Goal: Information Seeking & Learning: Compare options

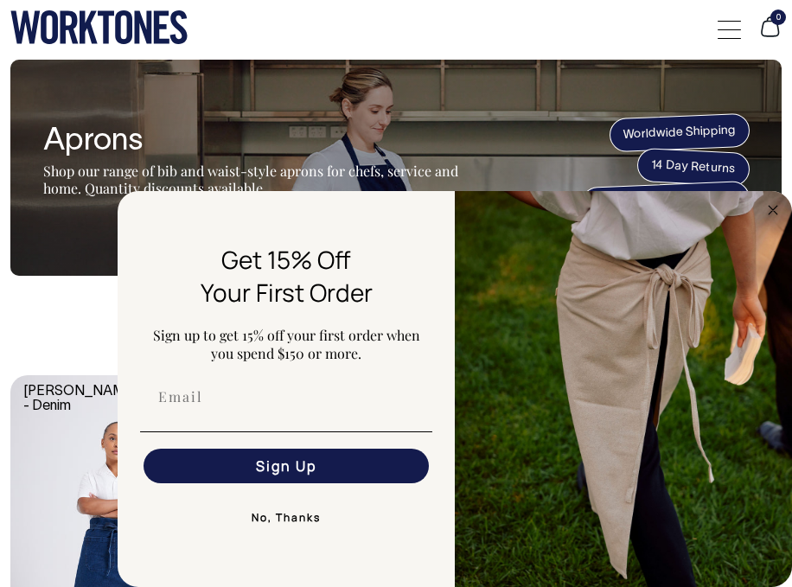
click at [771, 209] on circle "Close dialog" at bounding box center [773, 210] width 20 height 20
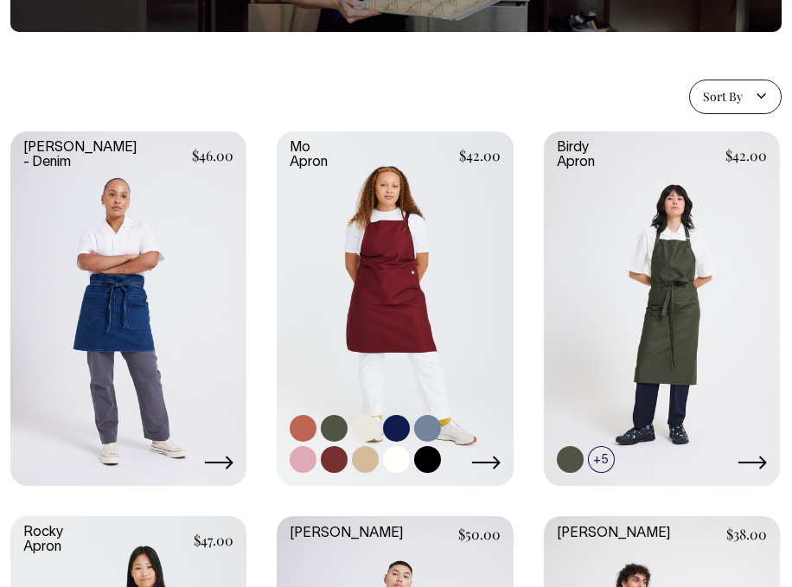
click at [423, 352] on link at bounding box center [395, 306] width 236 height 351
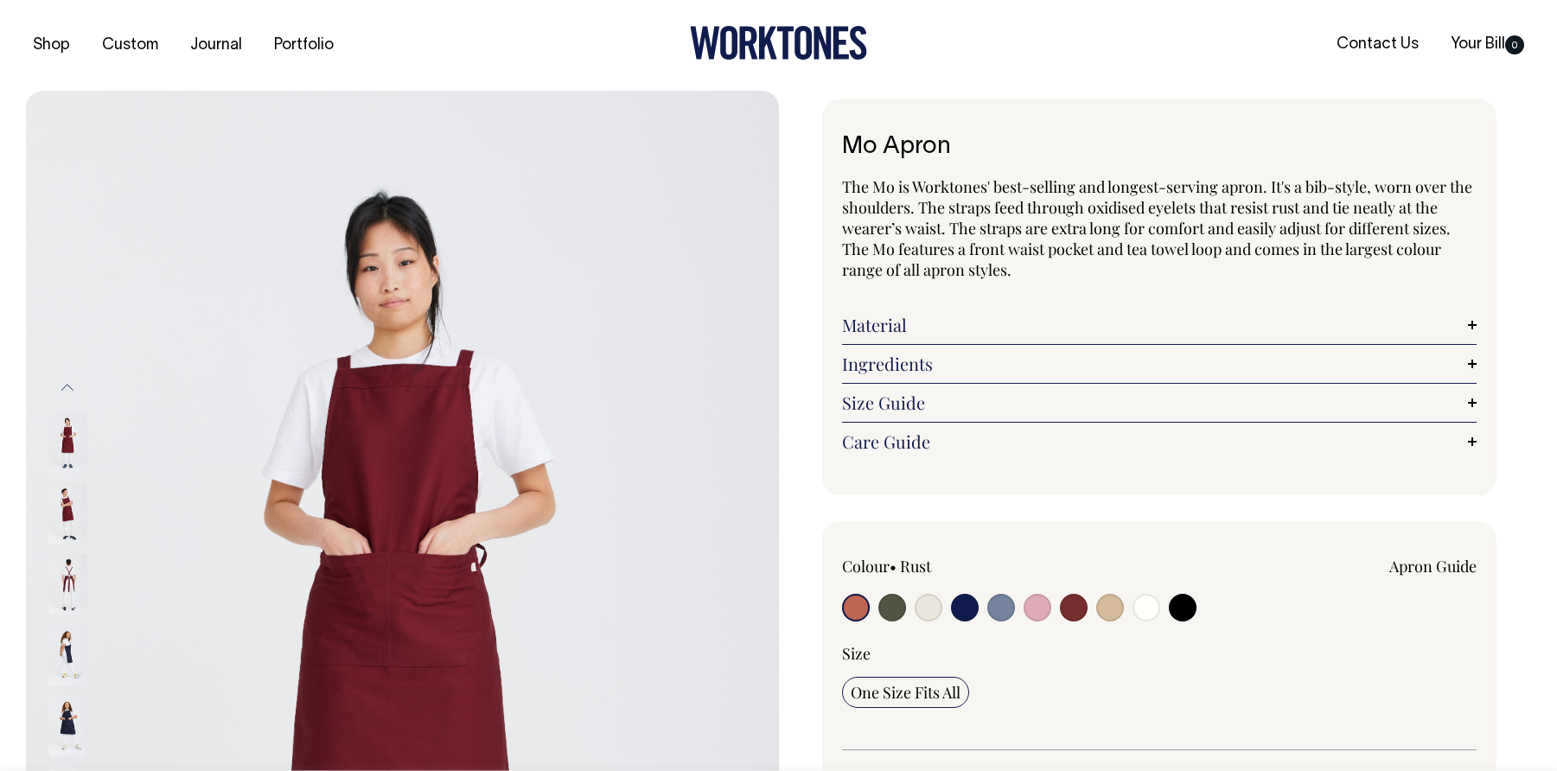
click at [791, 586] on input "radio" at bounding box center [856, 608] width 28 height 28
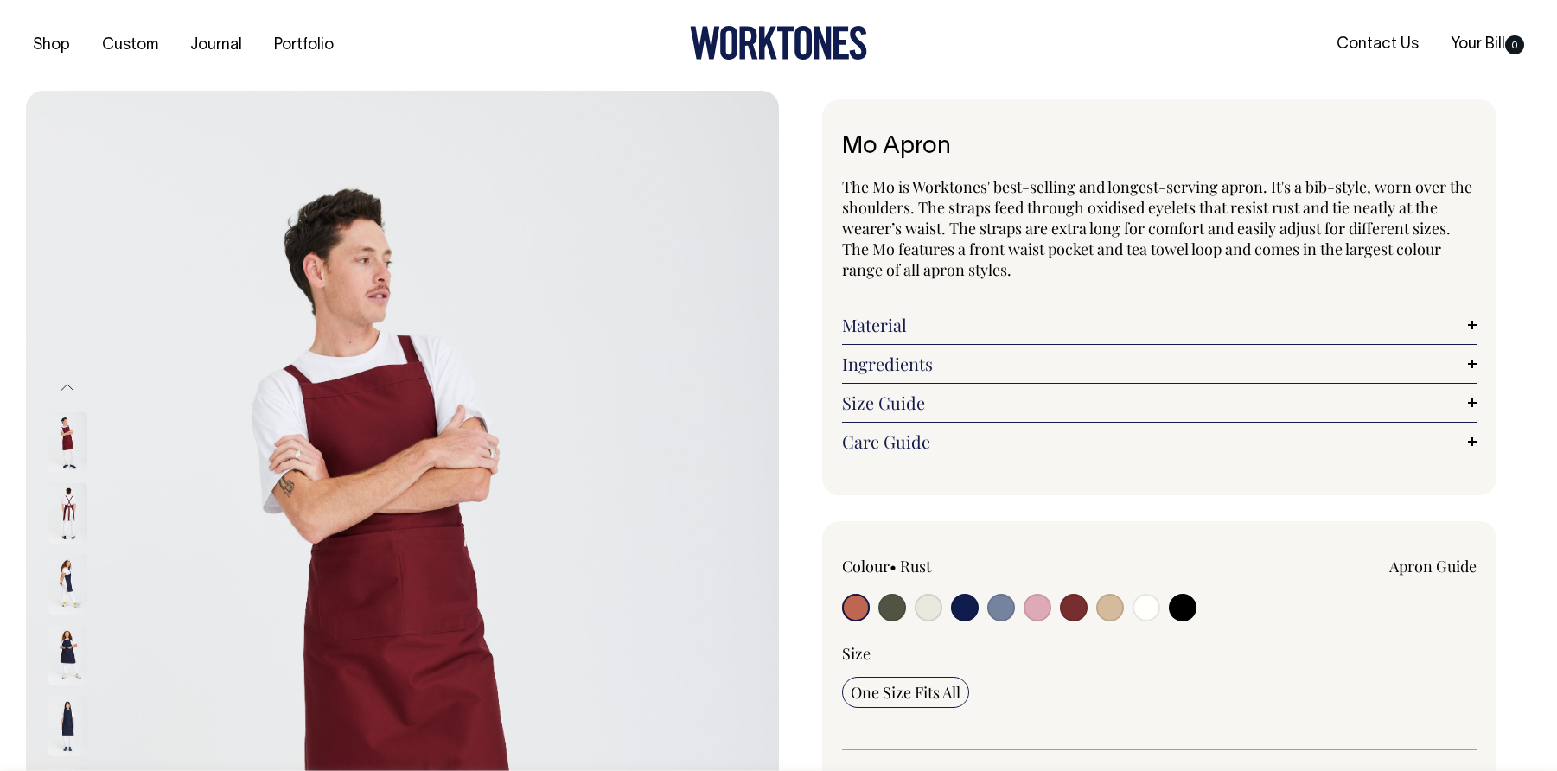
click at [791, 586] on div at bounding box center [969, 610] width 254 height 32
click at [791, 586] on input "radio" at bounding box center [892, 608] width 28 height 28
radio input "true"
select select "Olive"
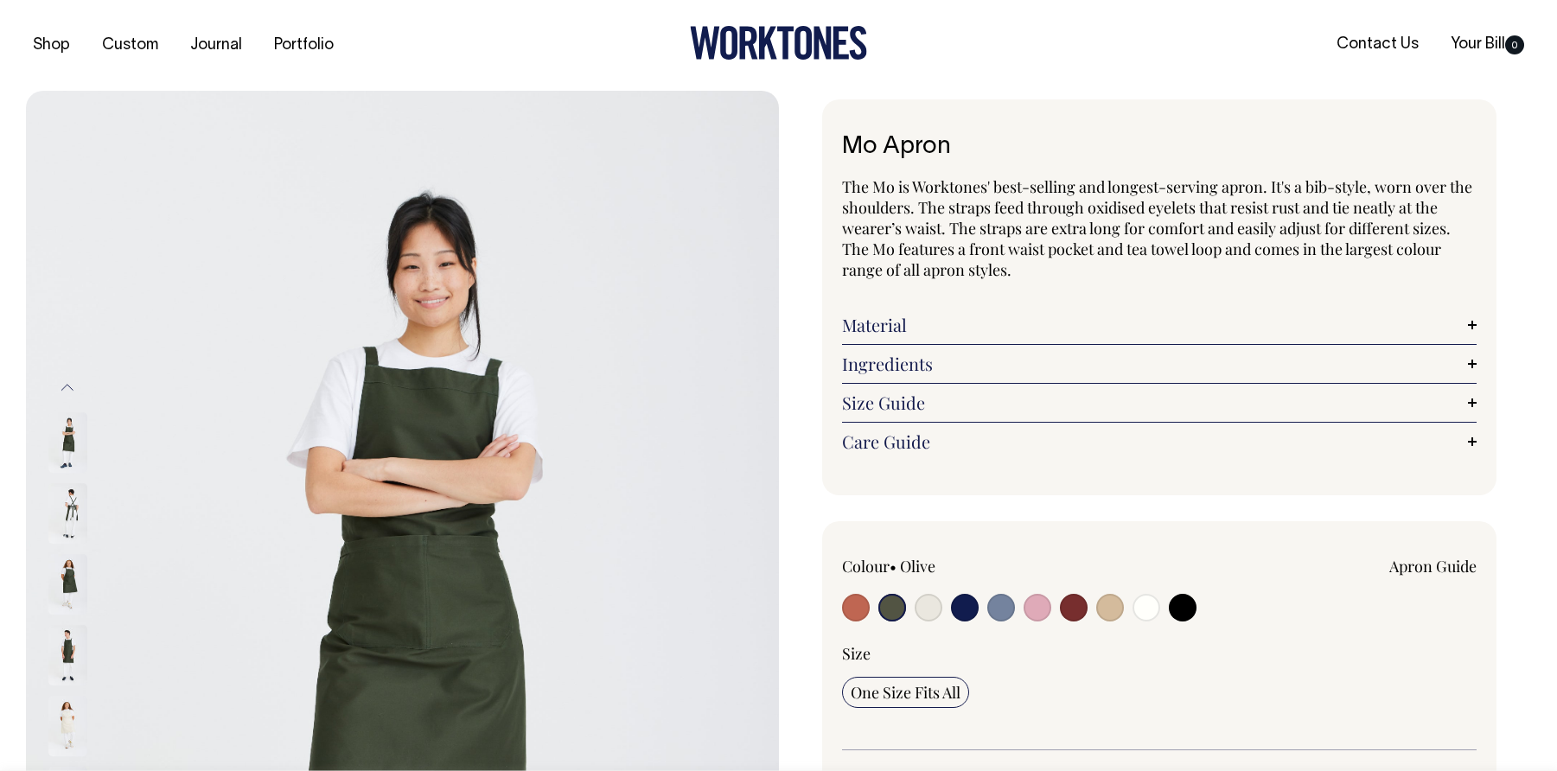
click at [791, 586] on input "radio" at bounding box center [856, 608] width 28 height 28
radio input "true"
select select "Rust"
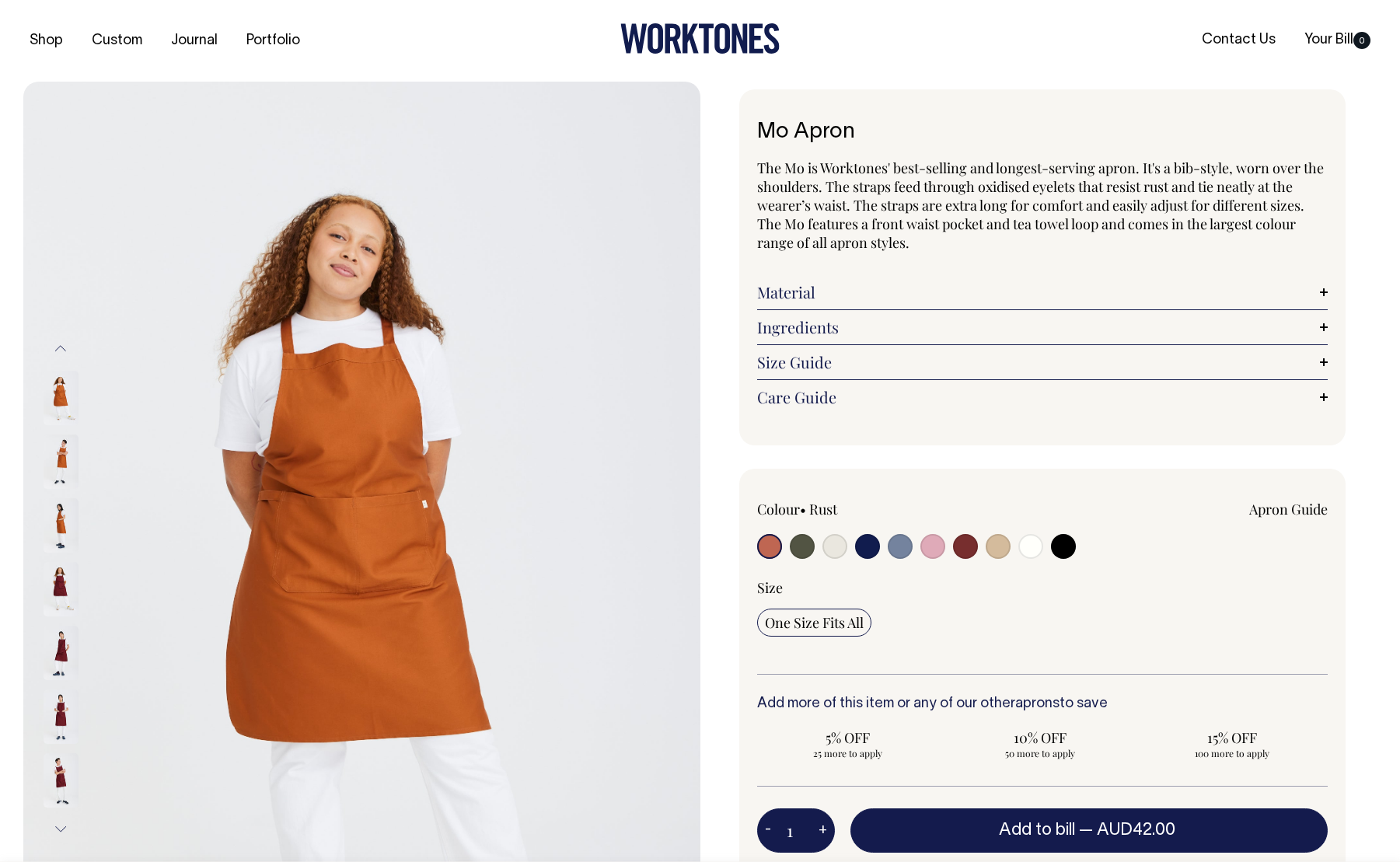
click at [711, 527] on input "radio" at bounding box center [900, 547] width 25 height 25
radio input "true"
select select "Blue/Grey"
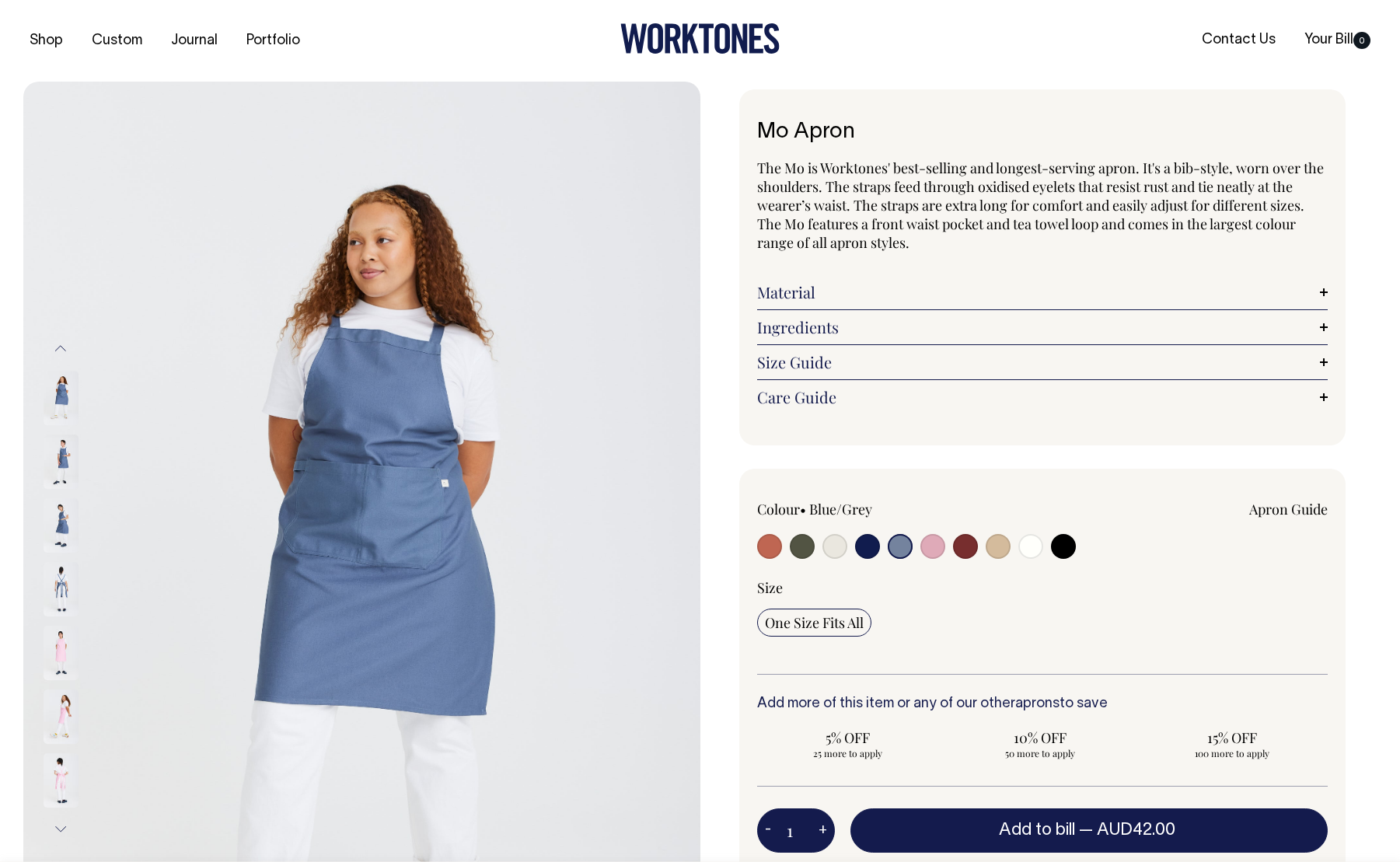
click at [711, 527] on input "radio" at bounding box center [868, 547] width 25 height 25
radio input "true"
select select "Dark Navy"
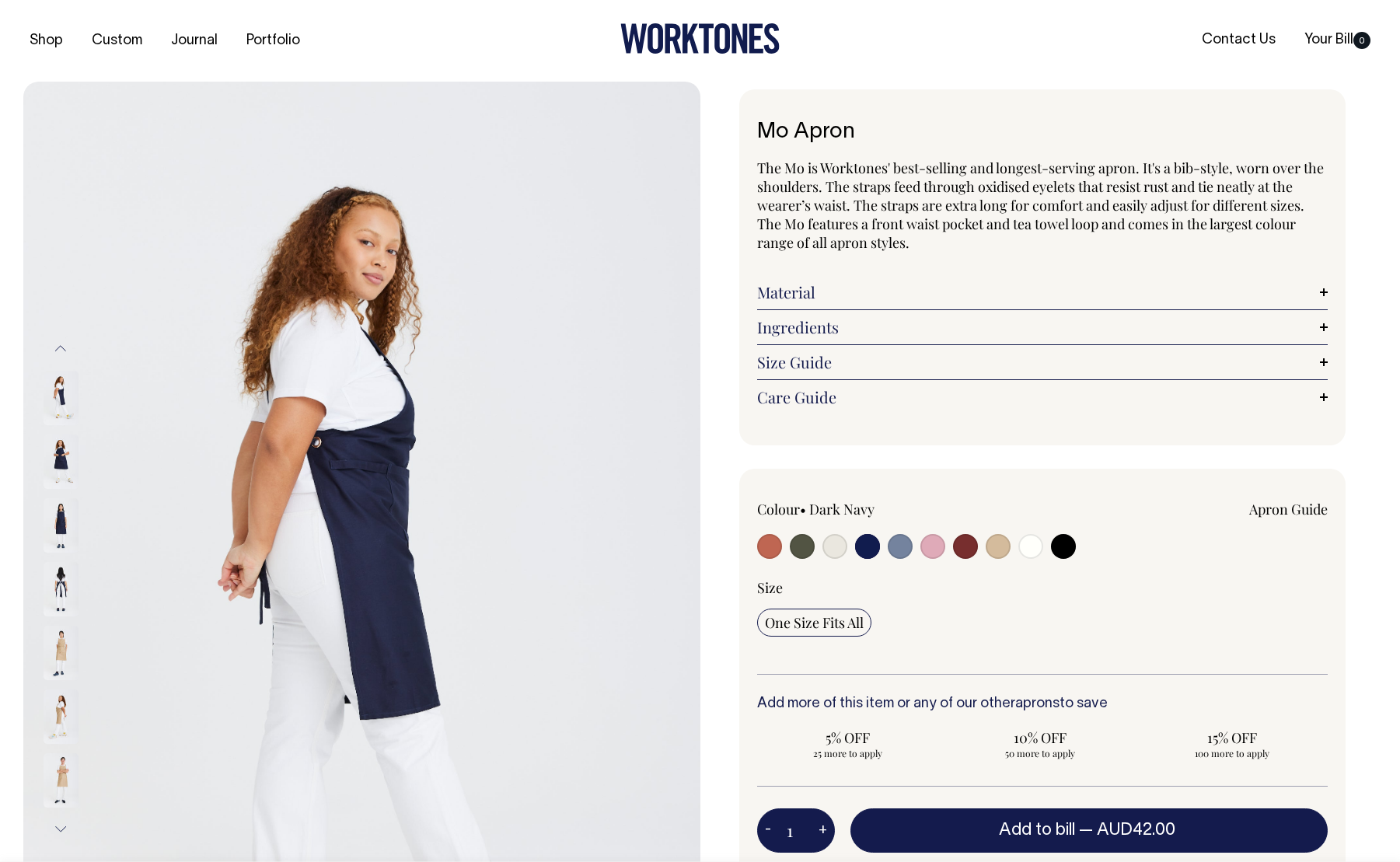
click at [70, 460] on img at bounding box center [60, 461] width 35 height 55
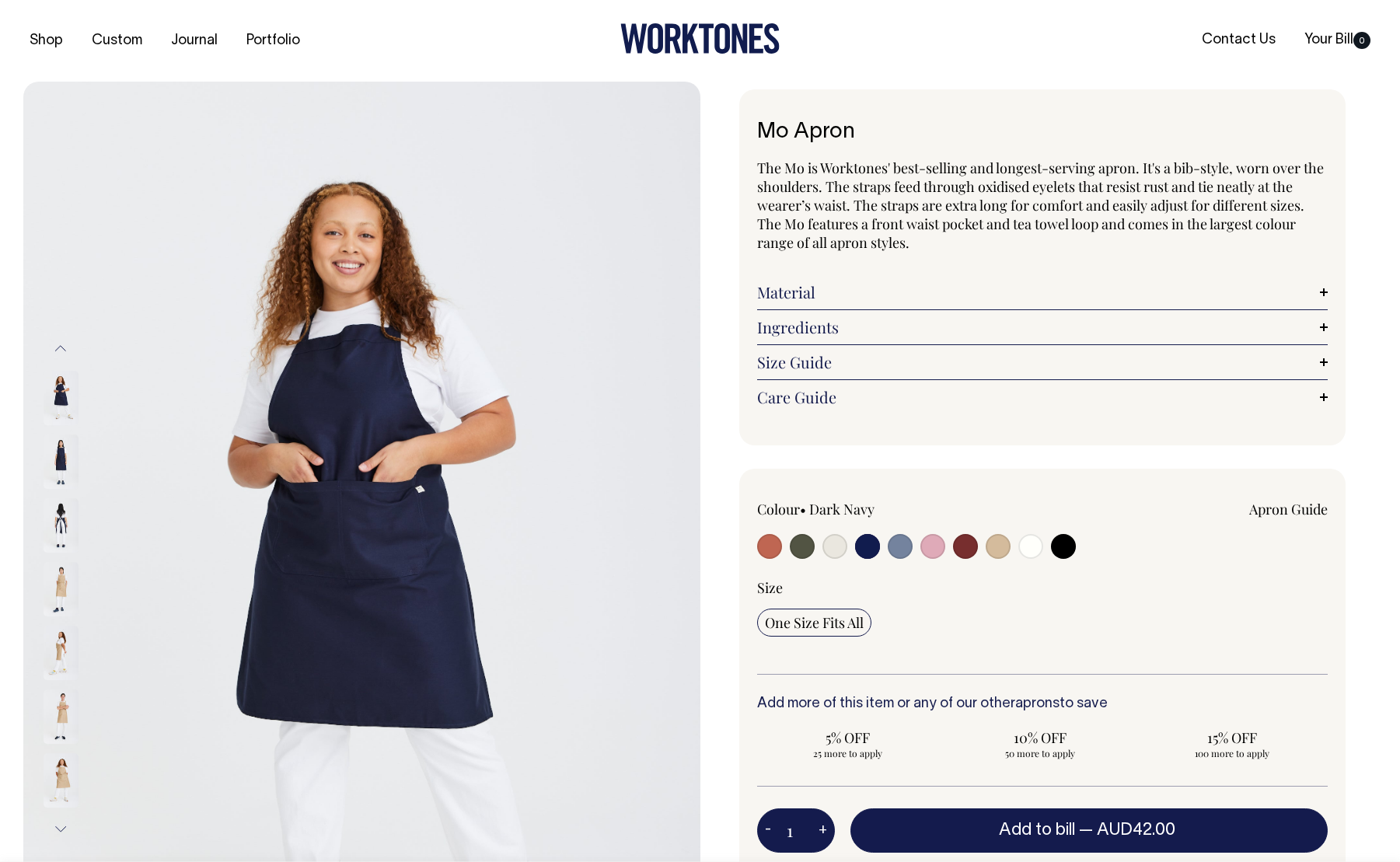
click at [56, 462] on img at bounding box center [60, 461] width 35 height 55
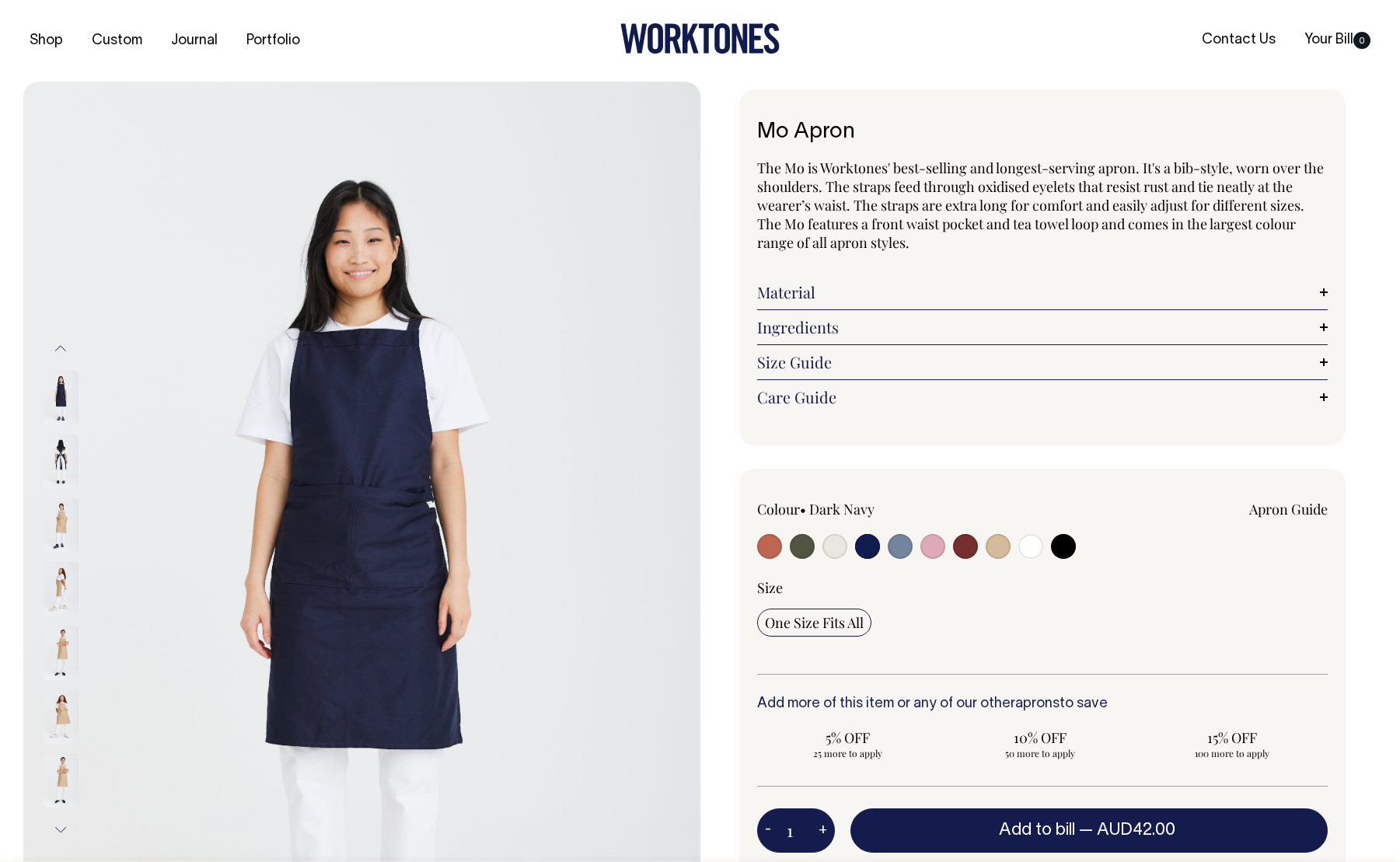
click at [53, 404] on img at bounding box center [60, 397] width 35 height 55
click at [711, 527] on input "radio" at bounding box center [900, 547] width 25 height 25
radio input "true"
select select "Blue/Grey"
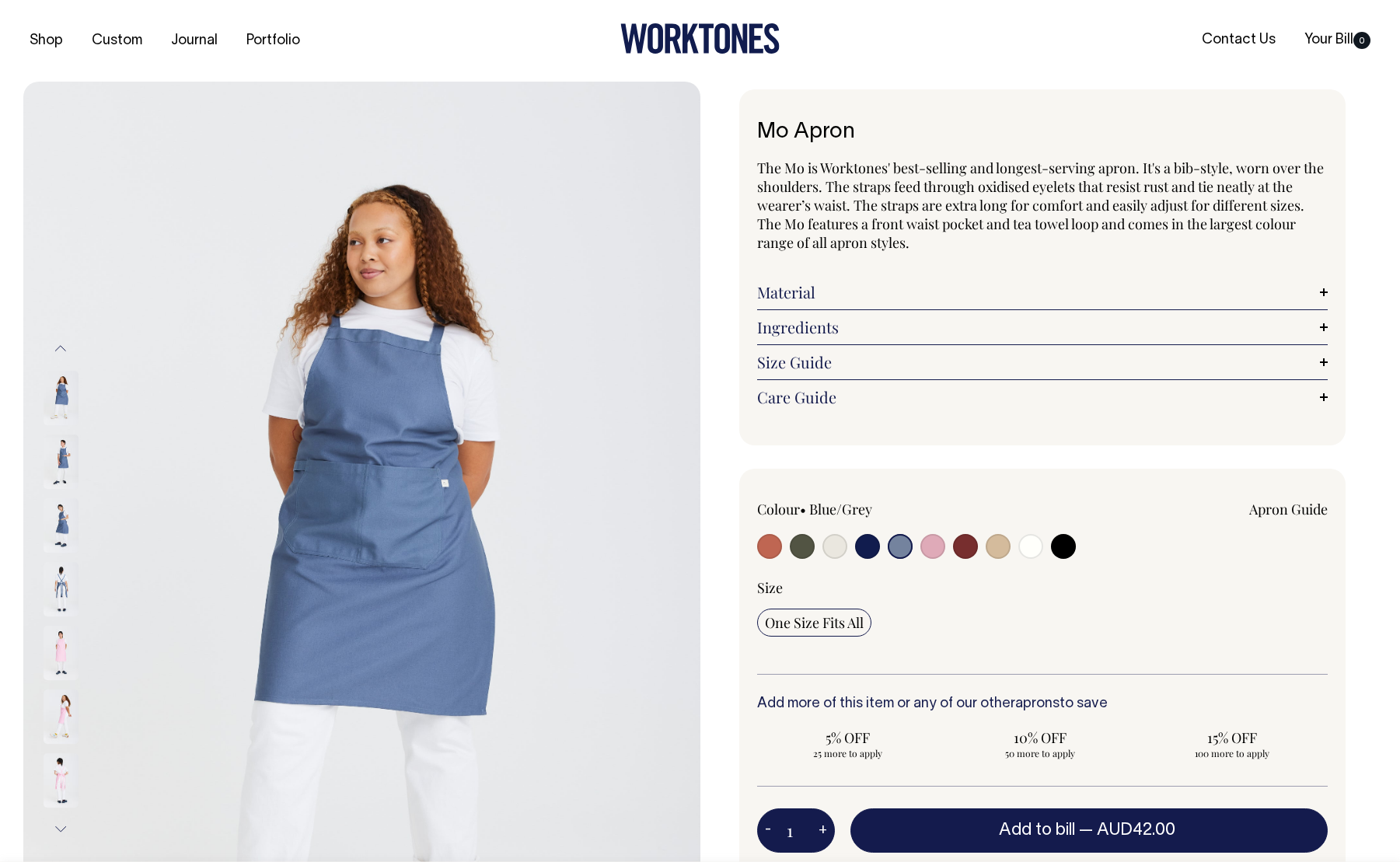
click at [49, 459] on img at bounding box center [60, 461] width 35 height 55
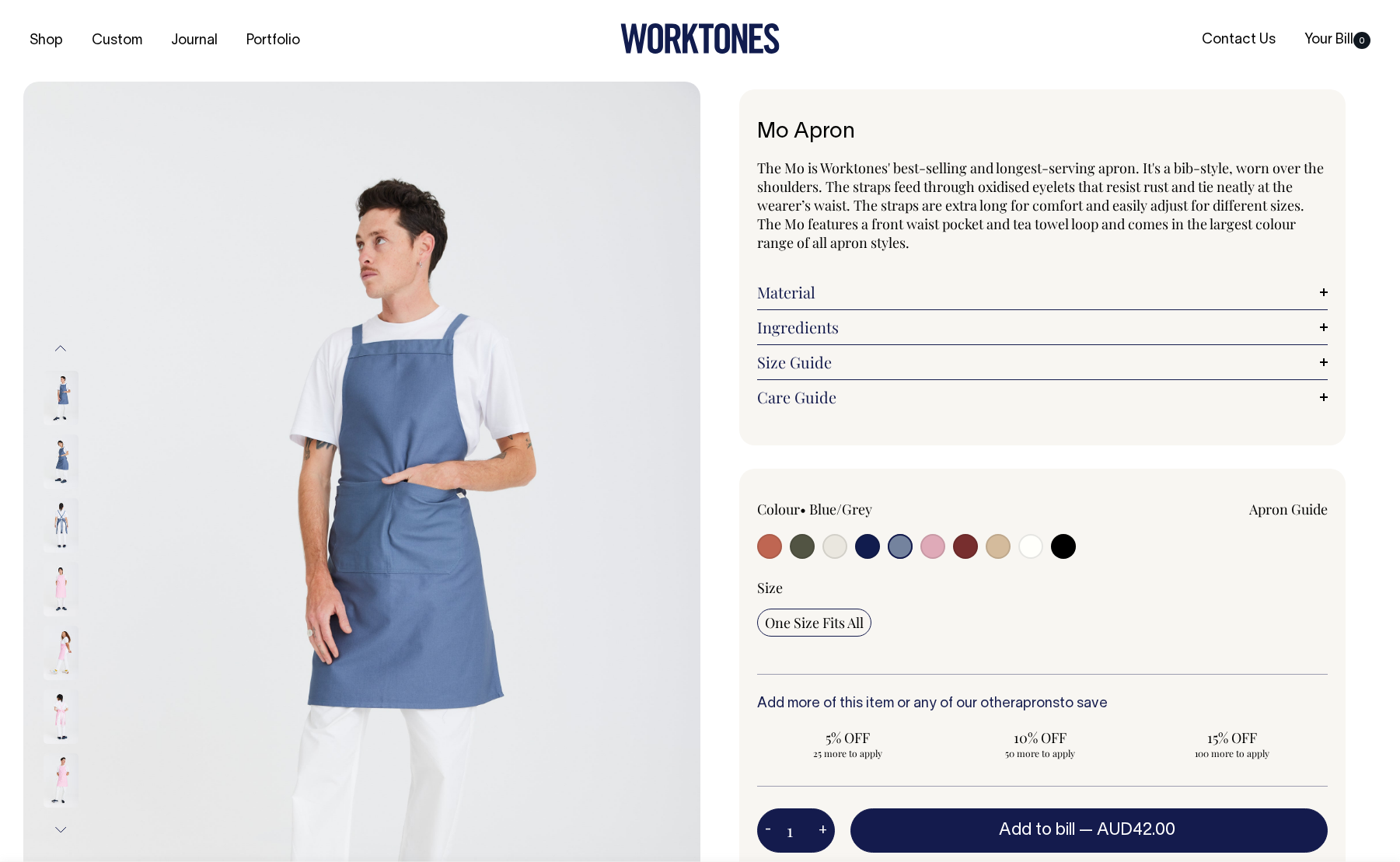
click at [68, 513] on div at bounding box center [82, 525] width 77 height 64
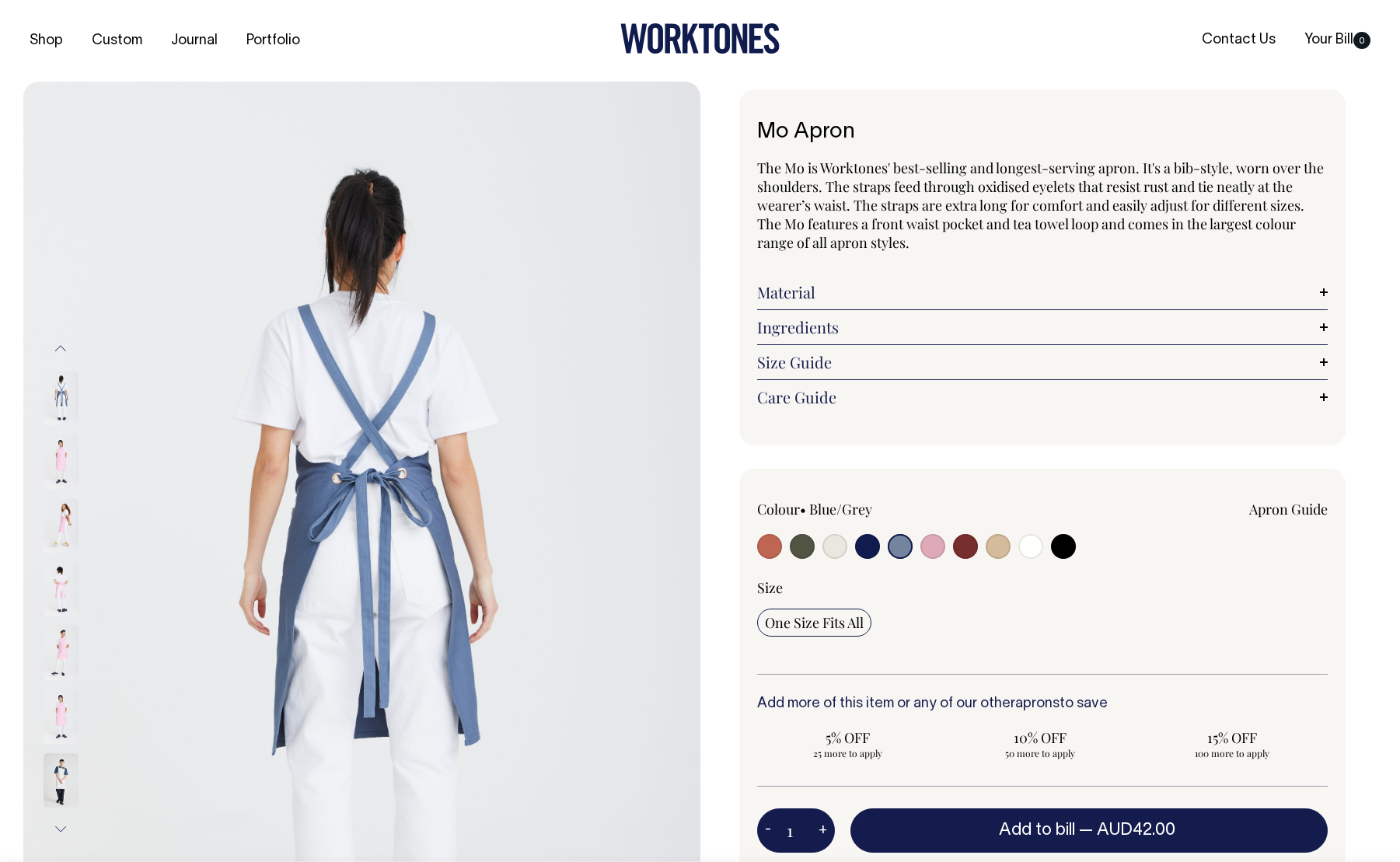
click at [63, 413] on img at bounding box center [60, 397] width 35 height 55
click at [59, 349] on button "Previous" at bounding box center [60, 348] width 23 height 35
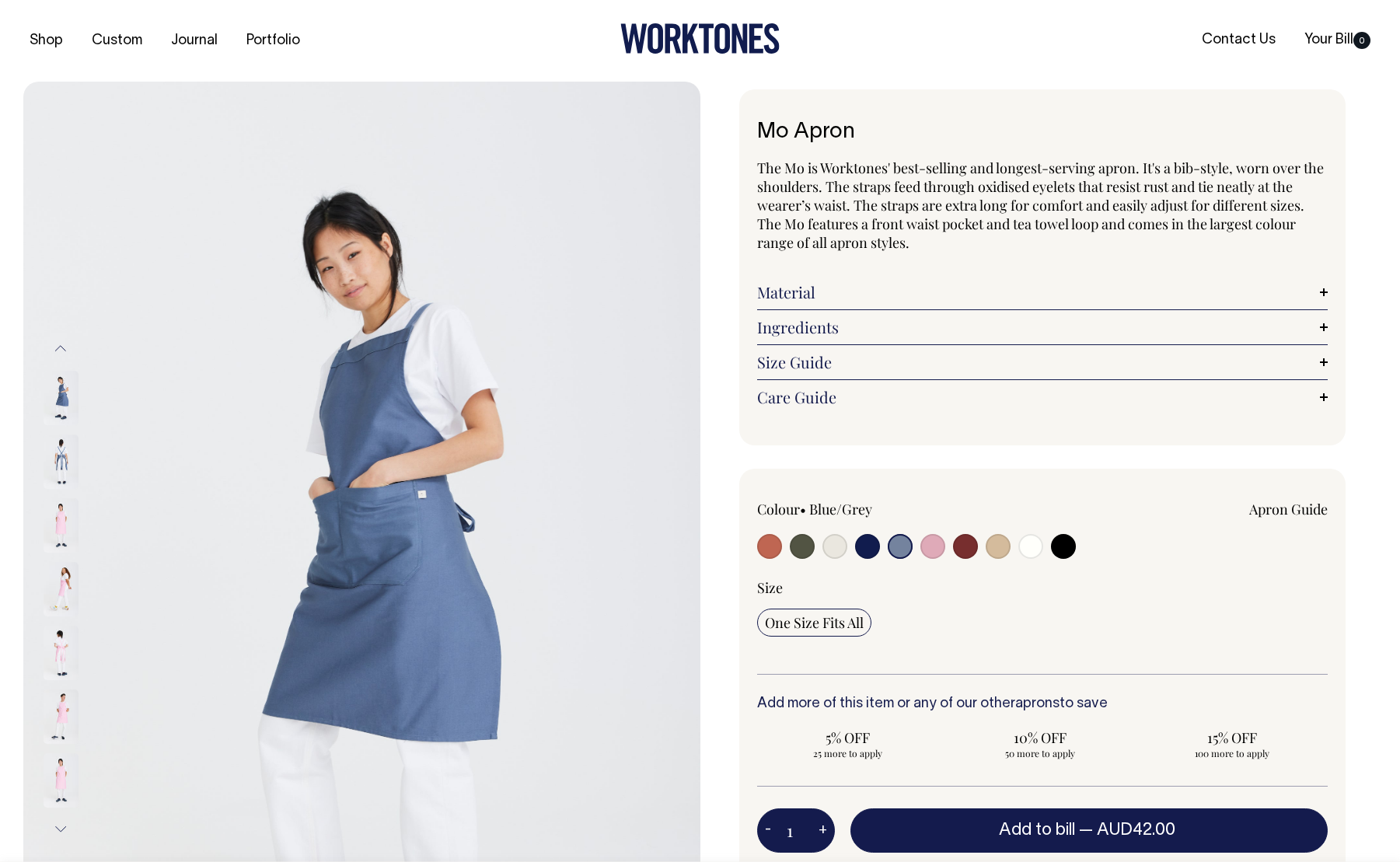
click at [63, 399] on img at bounding box center [60, 397] width 35 height 55
click at [66, 346] on button "Previous" at bounding box center [60, 348] width 23 height 35
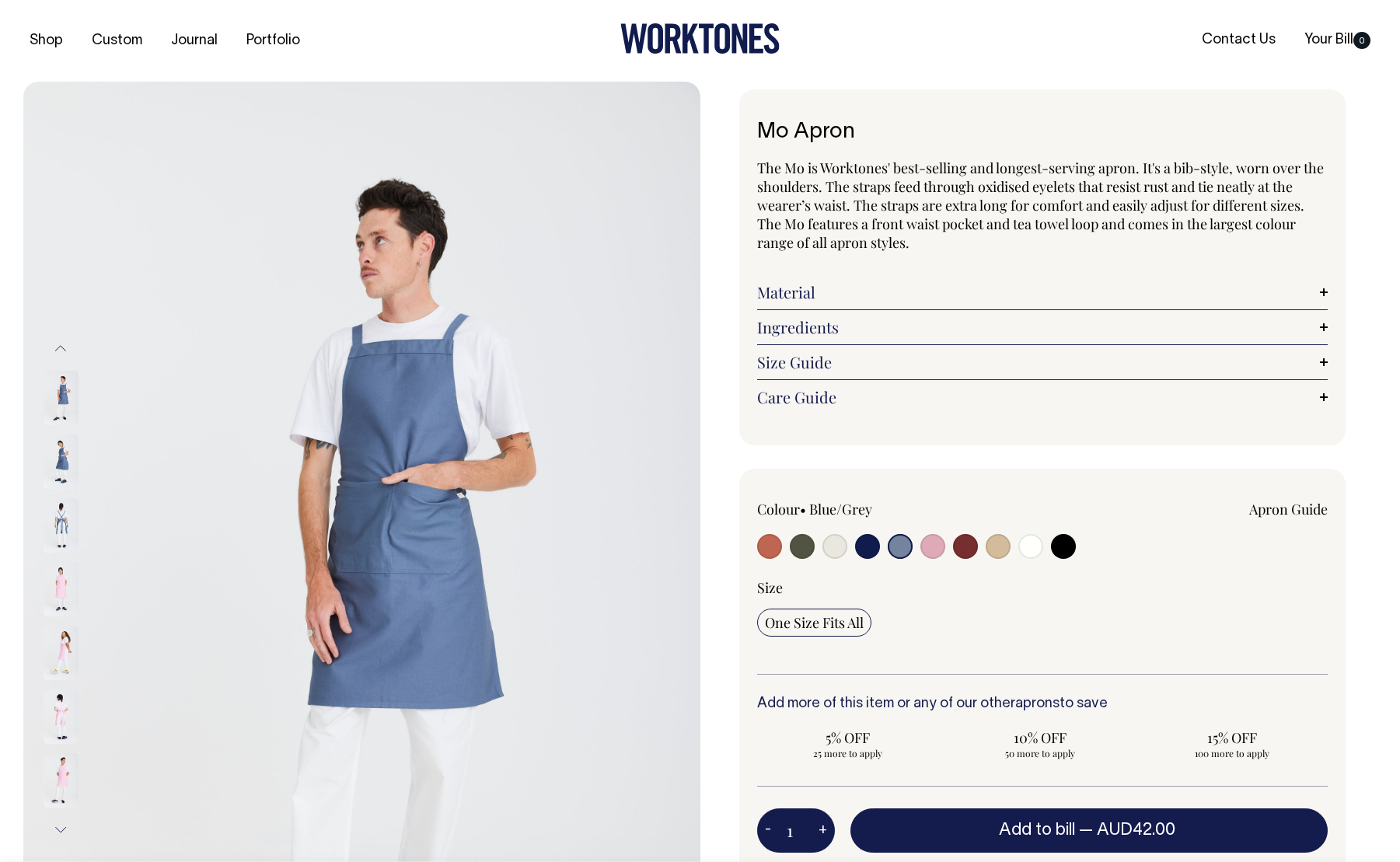
click at [65, 403] on img at bounding box center [60, 397] width 35 height 55
click at [60, 351] on button "Previous" at bounding box center [60, 348] width 23 height 35
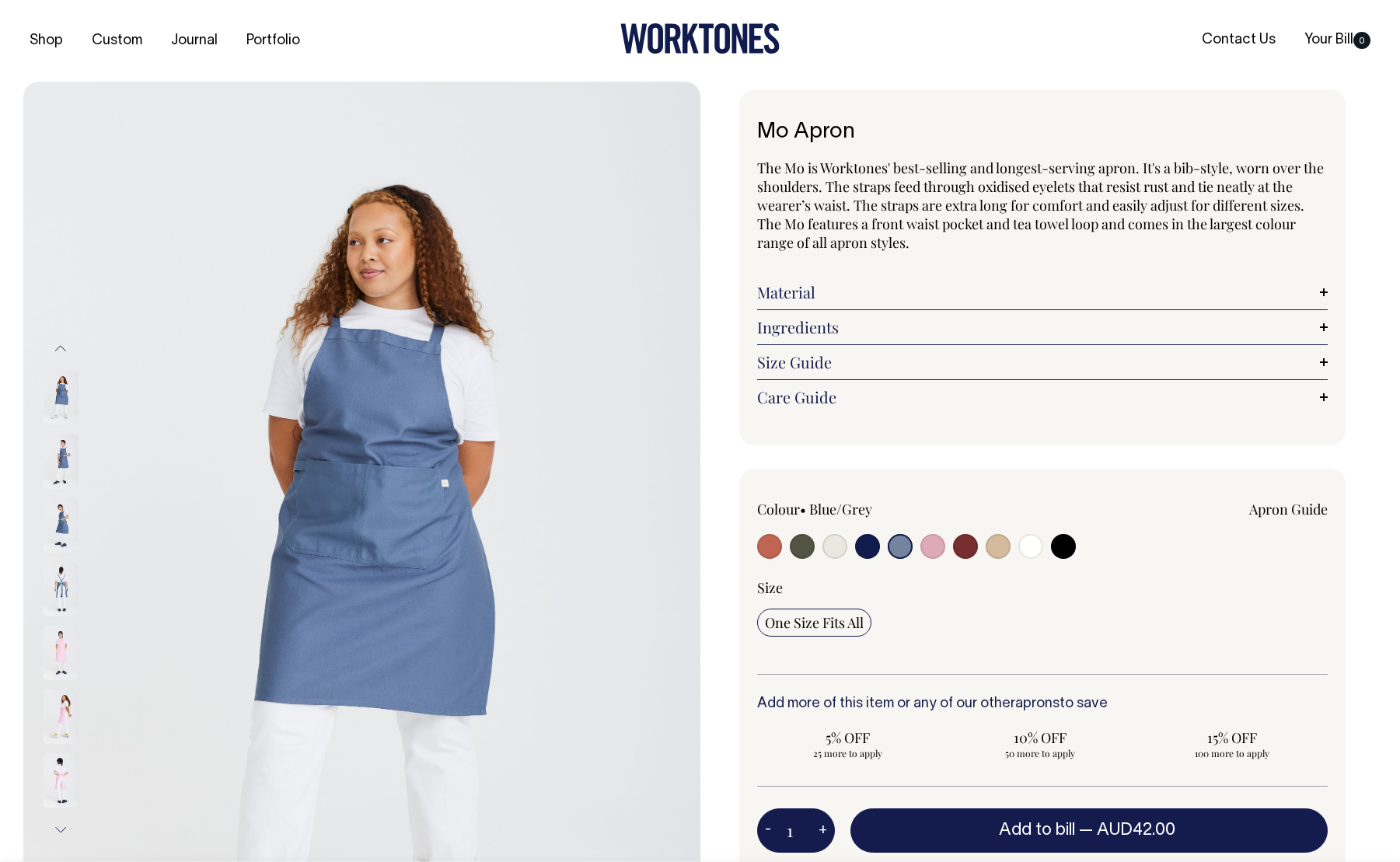
click at [62, 394] on img at bounding box center [60, 397] width 35 height 55
click at [64, 467] on img at bounding box center [60, 461] width 35 height 55
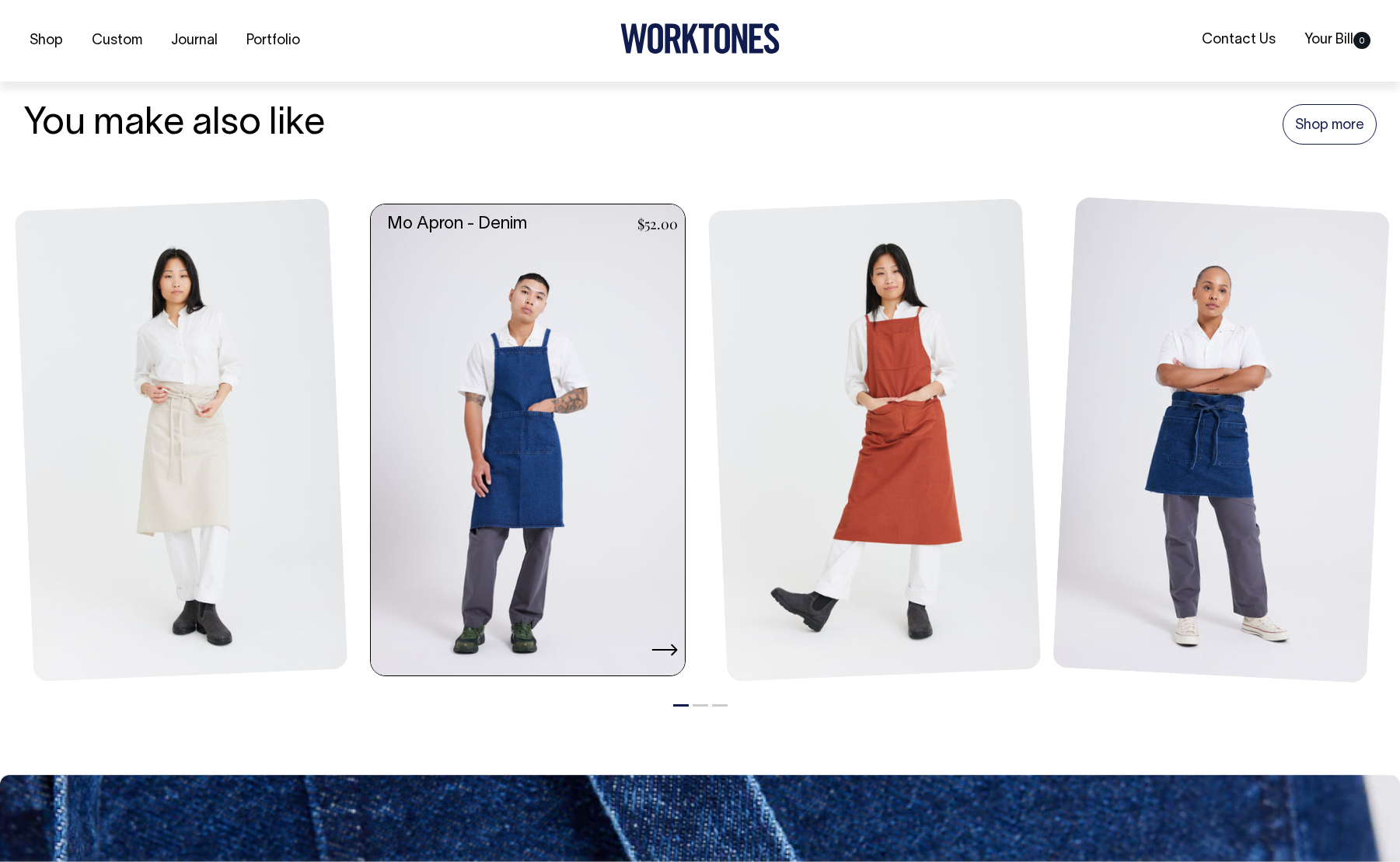
click at [415, 421] on link at bounding box center [532, 440] width 324 height 471
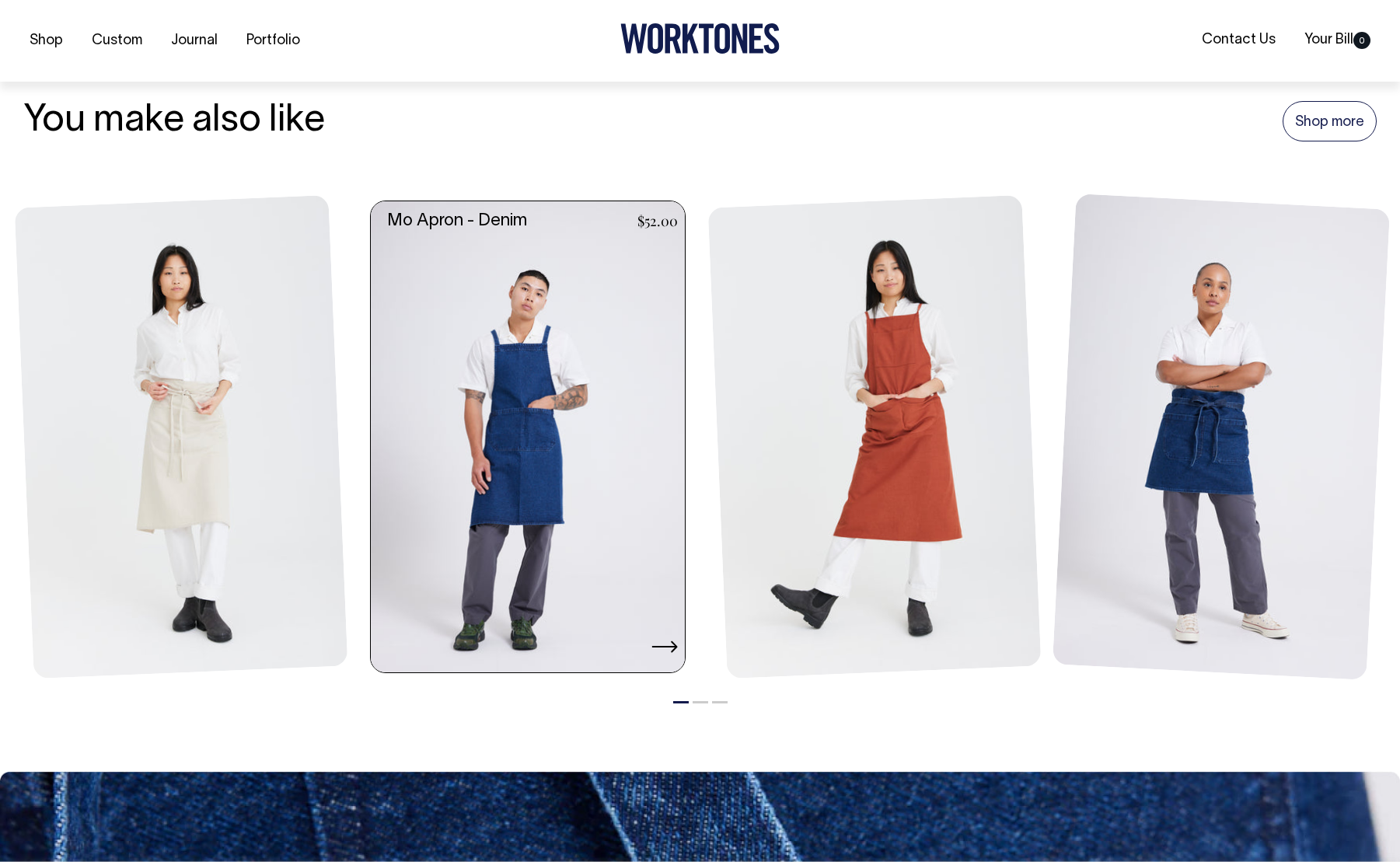
scroll to position [1744, 0]
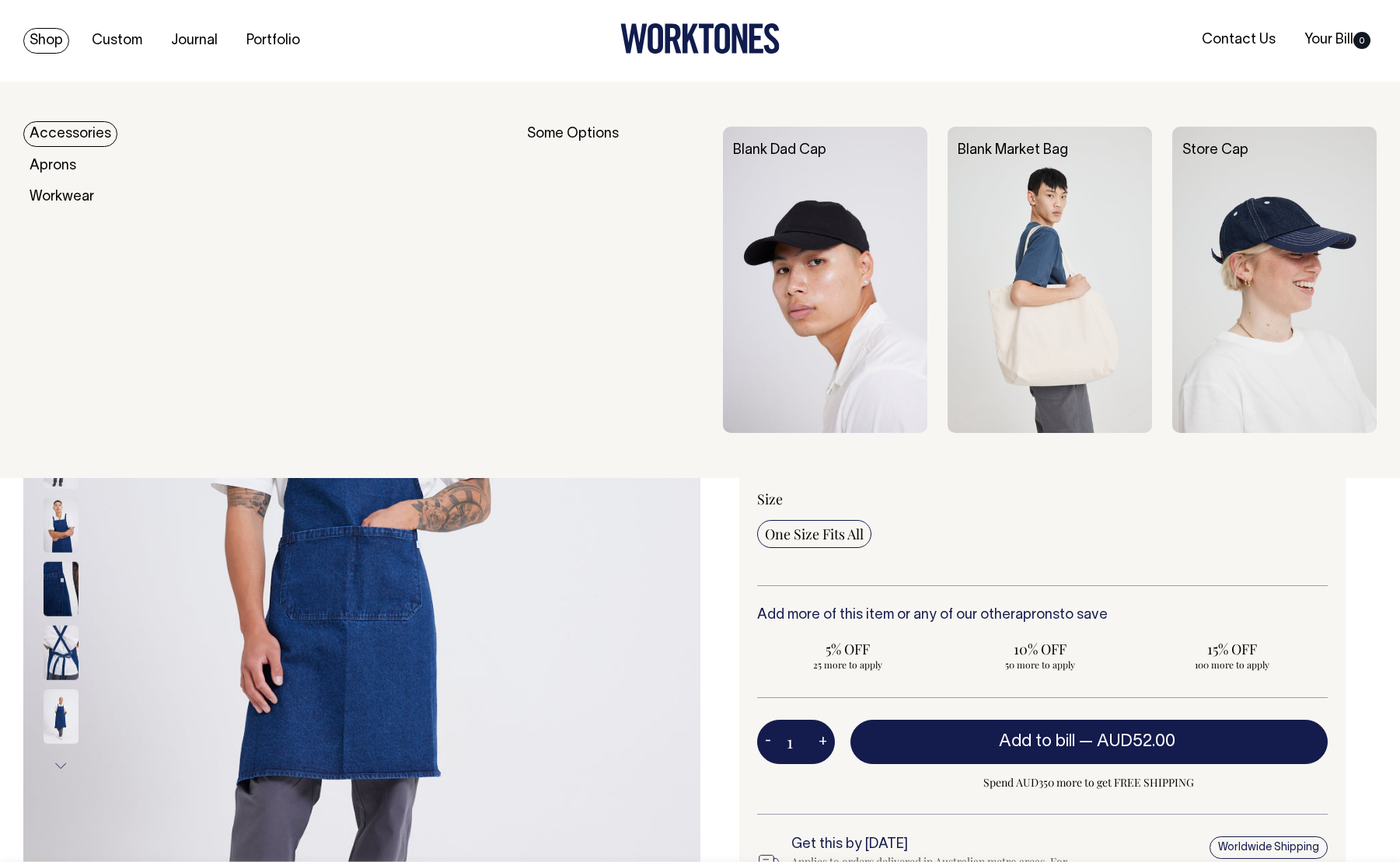
click at [54, 36] on link "Shop" at bounding box center [46, 40] width 46 height 26
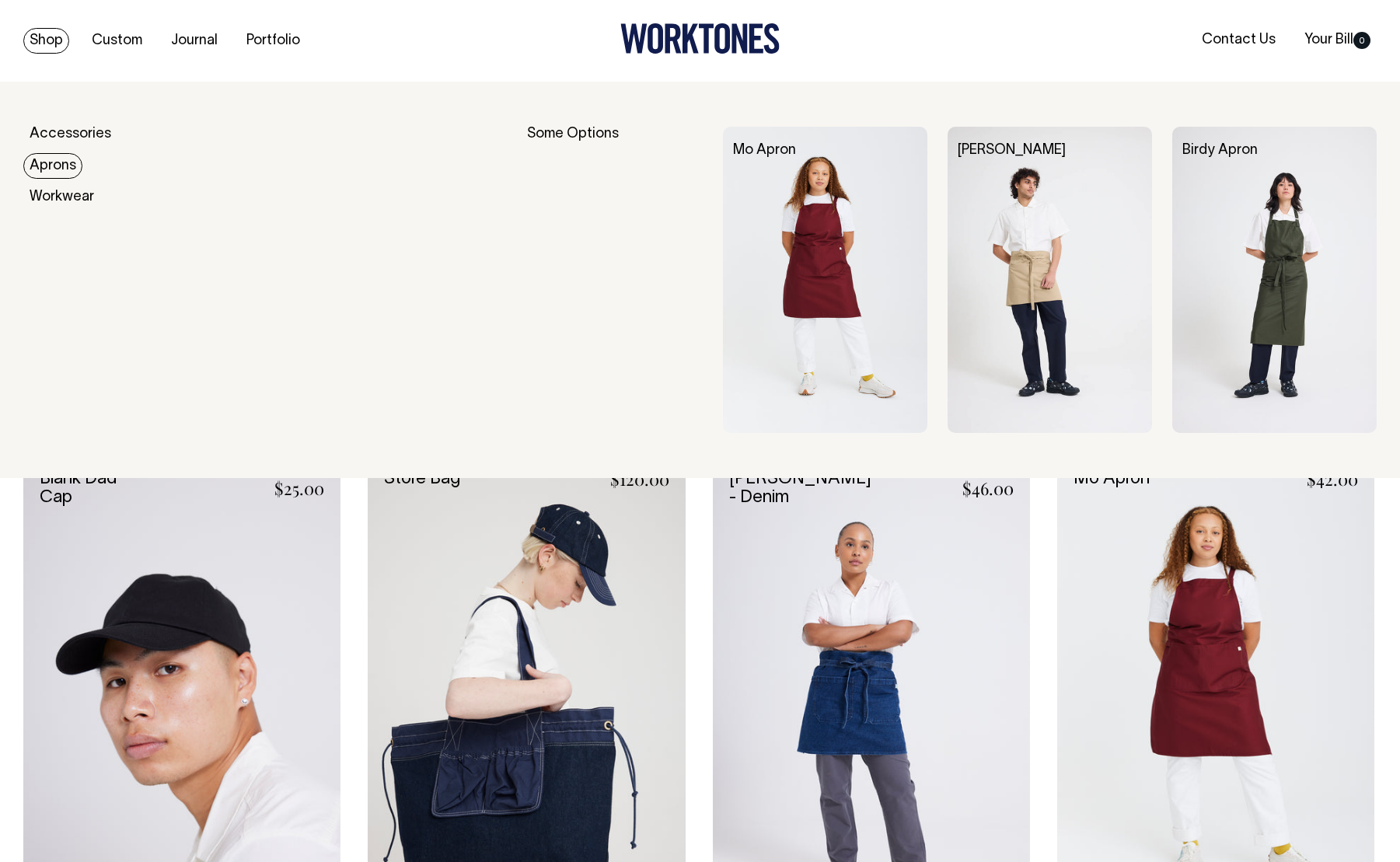
drag, startPoint x: 60, startPoint y: 169, endPoint x: 49, endPoint y: 169, distance: 11.0
click at [60, 169] on link "Aprons" at bounding box center [53, 165] width 59 height 26
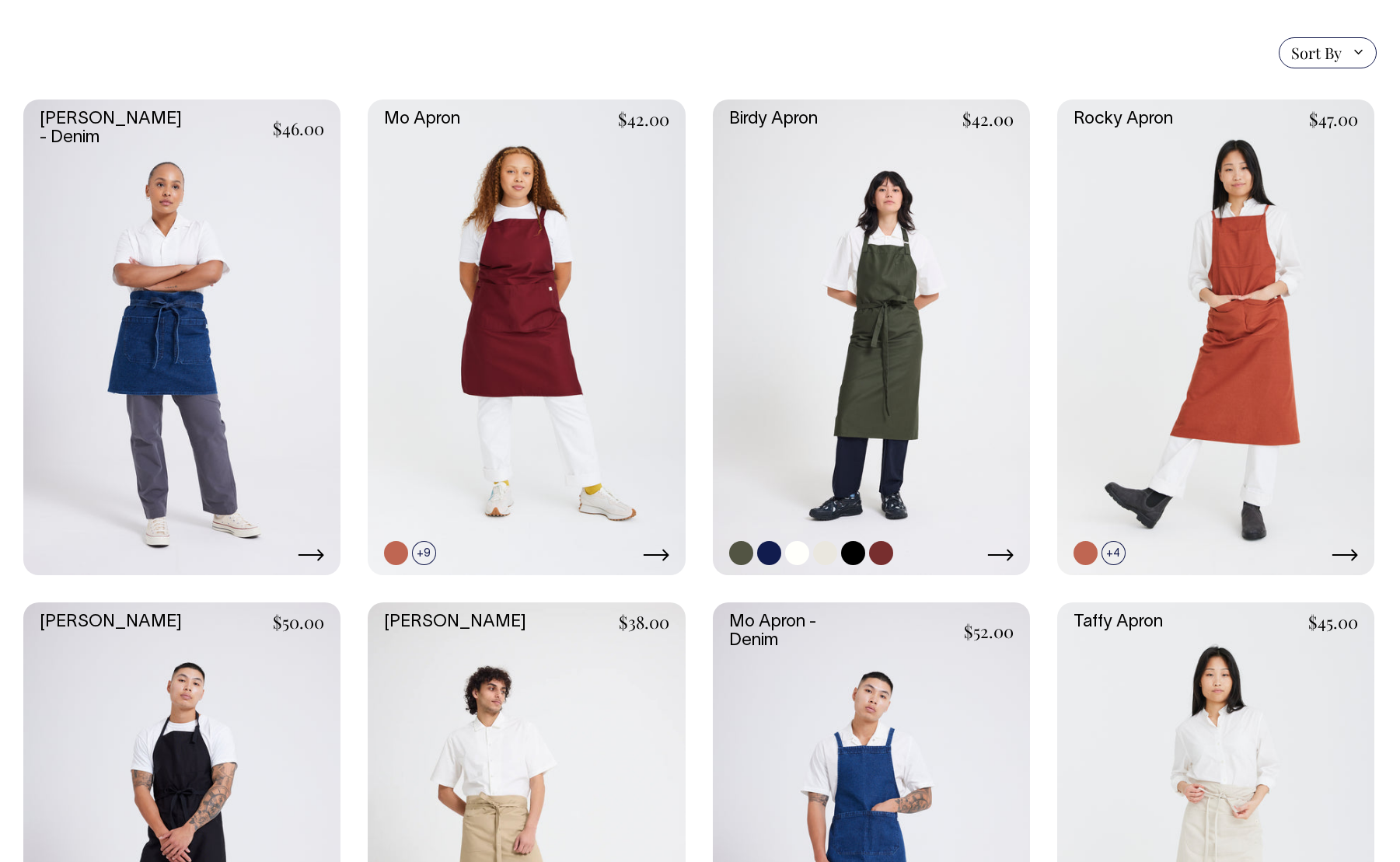
scroll to position [379, 0]
click at [801, 359] on link at bounding box center [871, 336] width 317 height 475
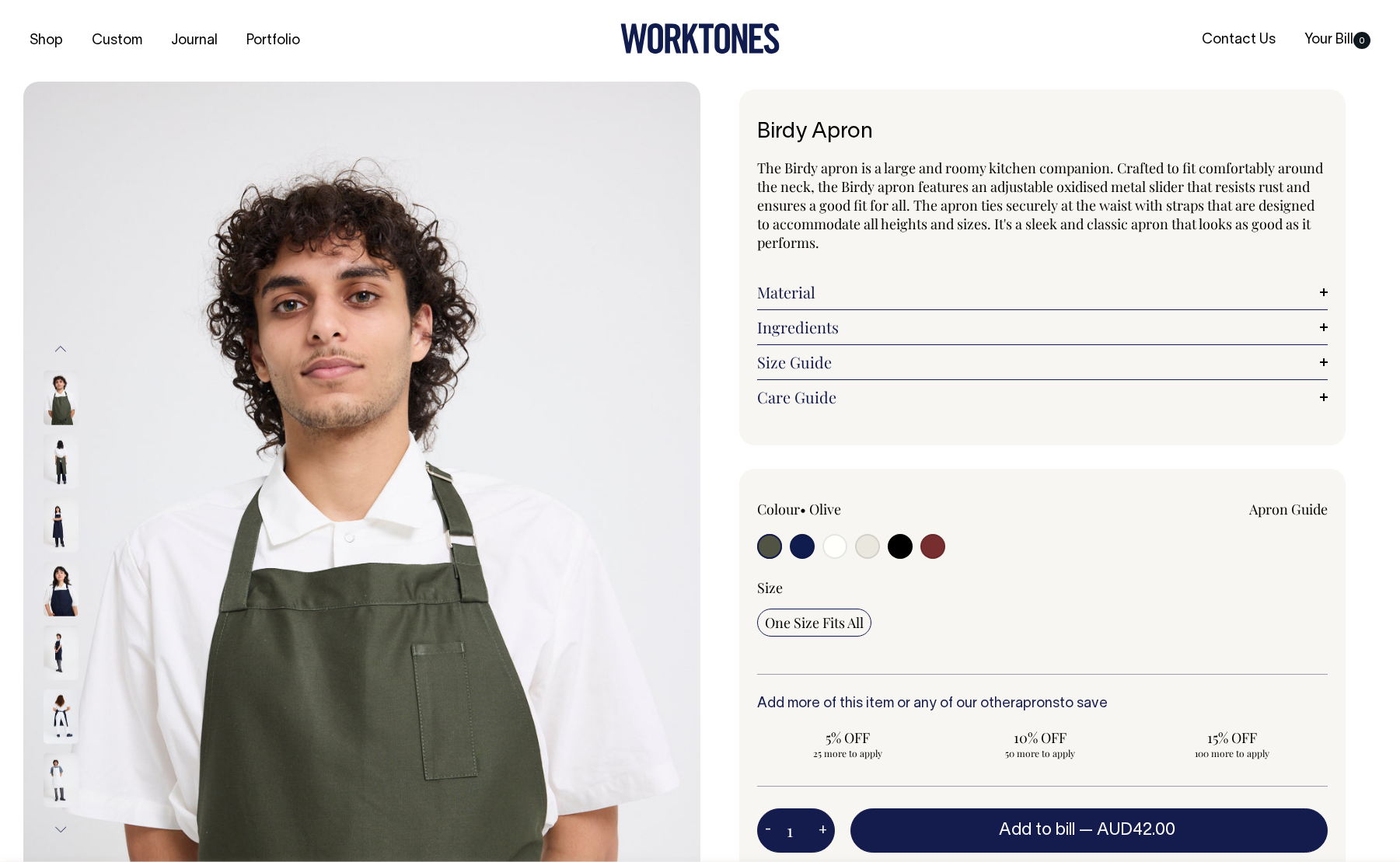
click at [800, 548] on input "radio" at bounding box center [802, 547] width 25 height 25
radio input "true"
select select "Dark Navy"
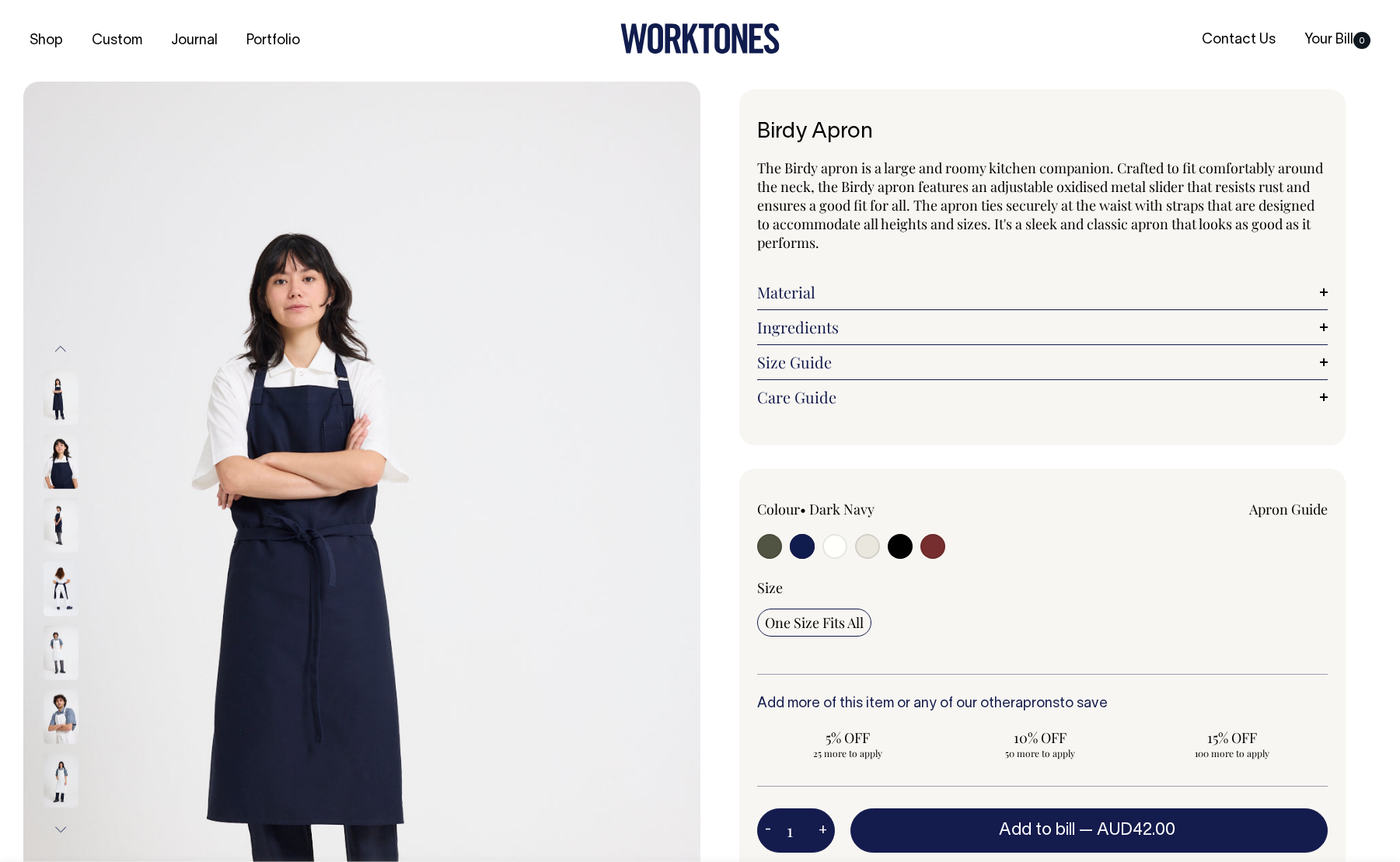
click at [892, 547] on input "radio" at bounding box center [900, 547] width 25 height 25
radio input "true"
select select "Black"
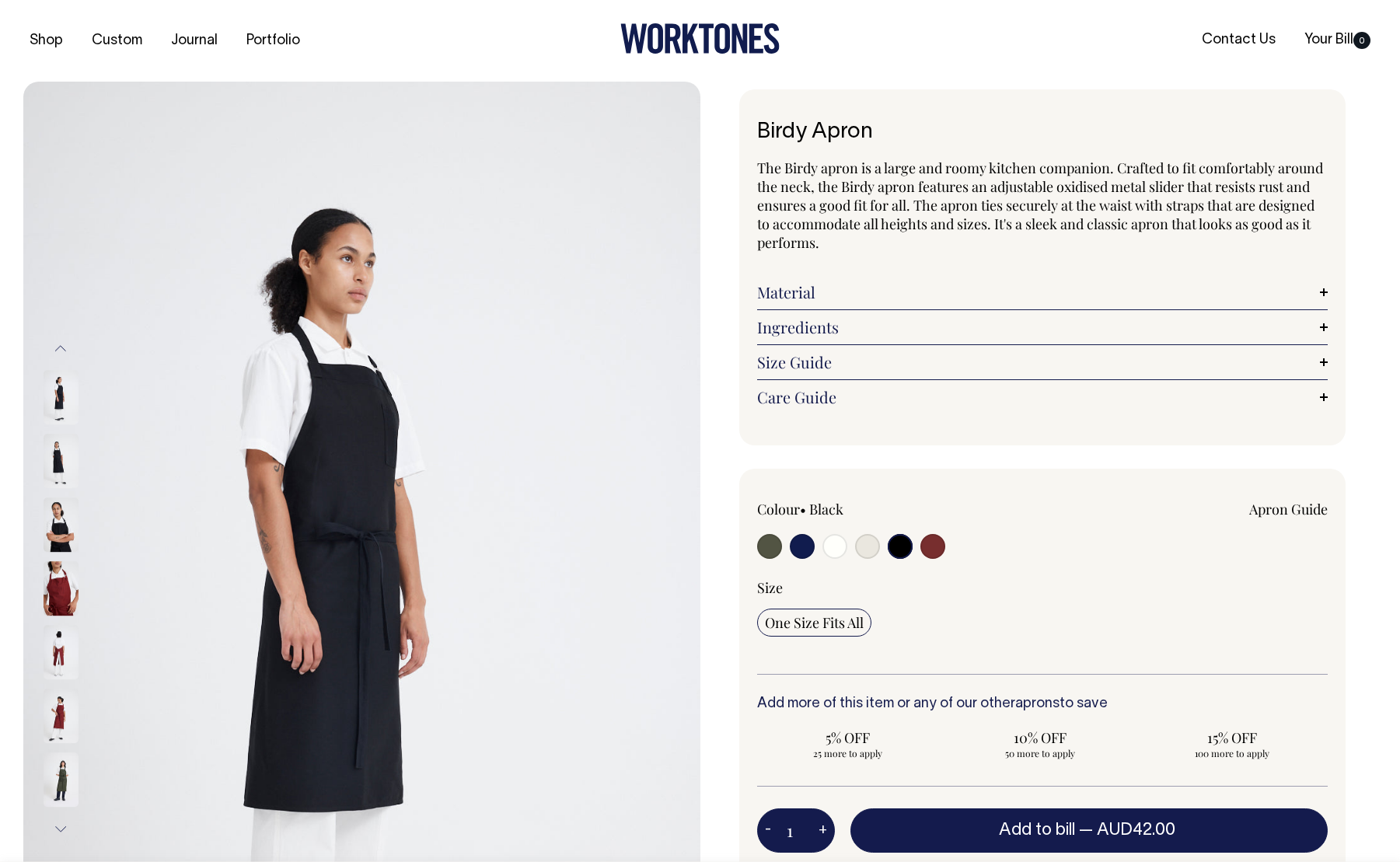
click at [798, 543] on input "radio" at bounding box center [802, 547] width 25 height 25
radio input "true"
select select "Dark Navy"
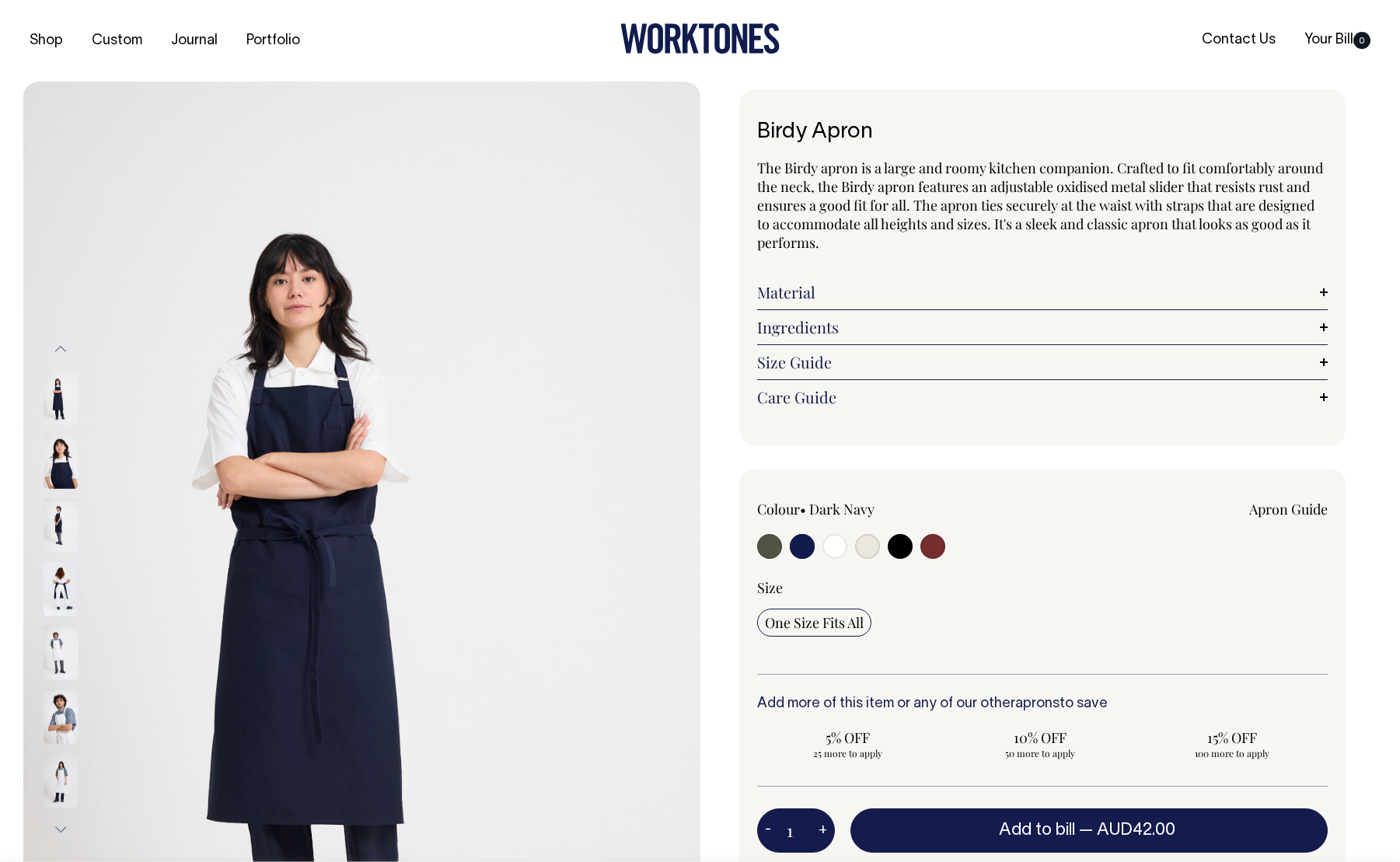
click at [49, 452] on img at bounding box center [60, 461] width 35 height 55
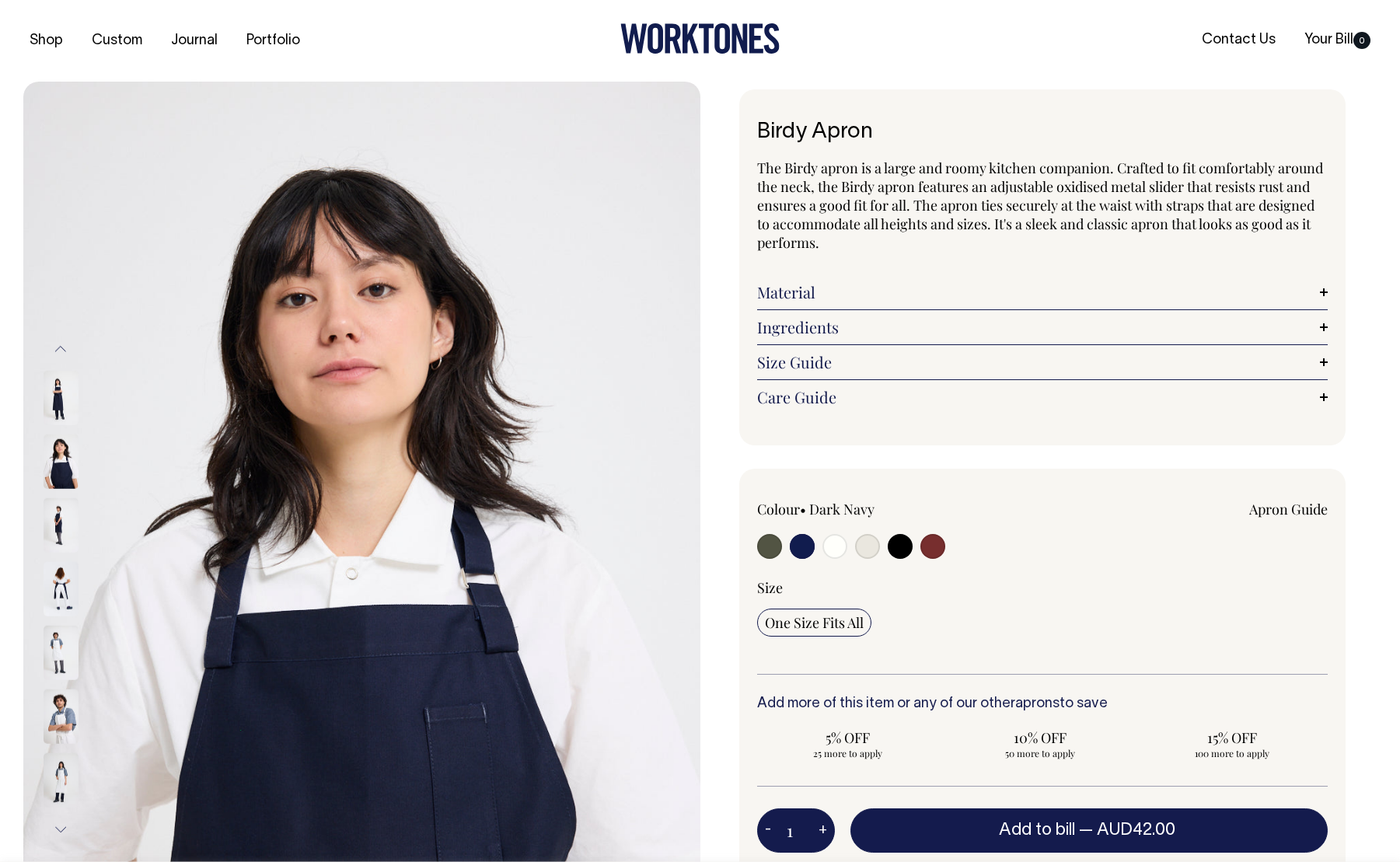
click at [61, 395] on img at bounding box center [60, 397] width 35 height 55
click at [64, 452] on img at bounding box center [60, 461] width 35 height 55
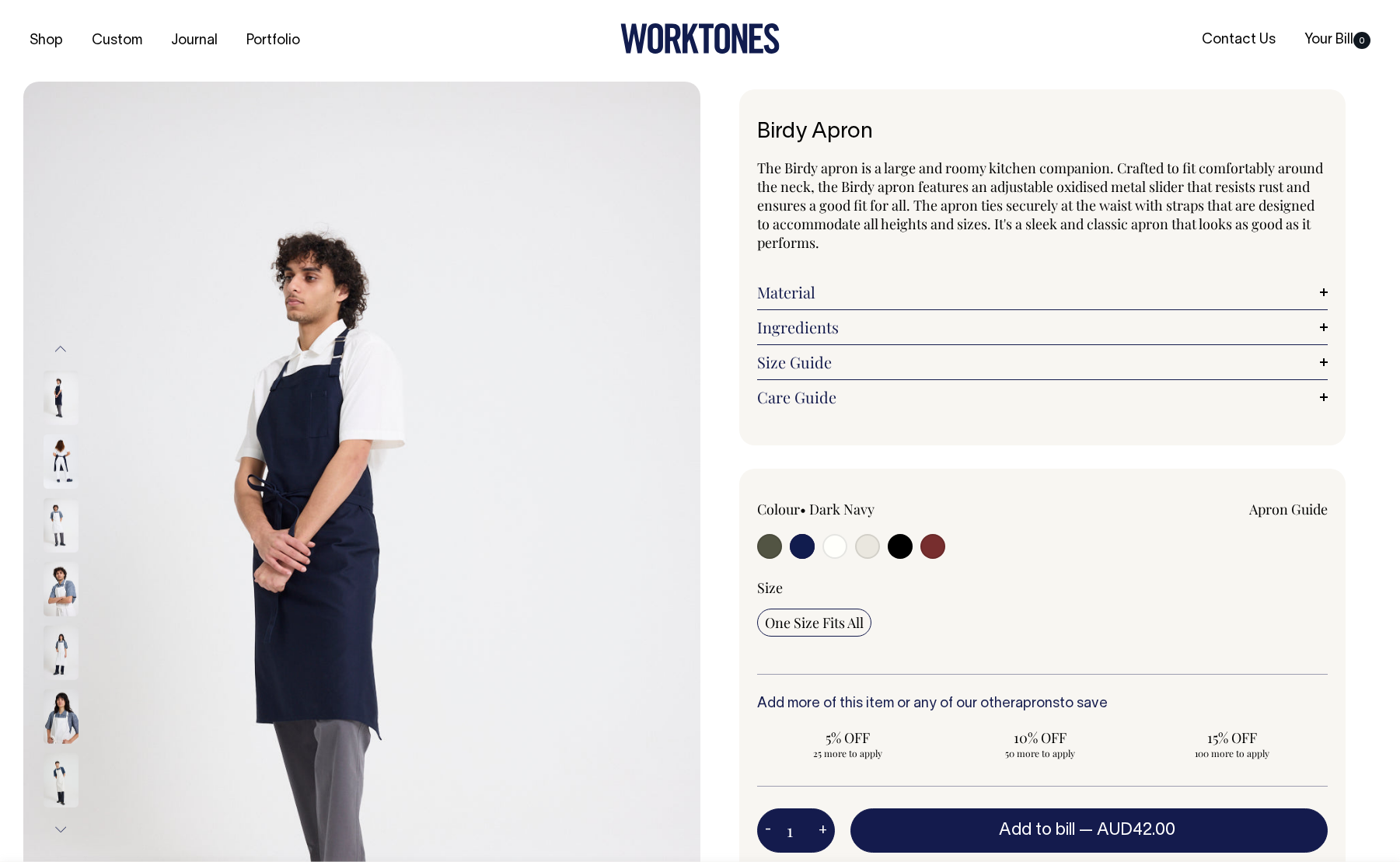
click at [57, 349] on button "Previous" at bounding box center [60, 348] width 23 height 35
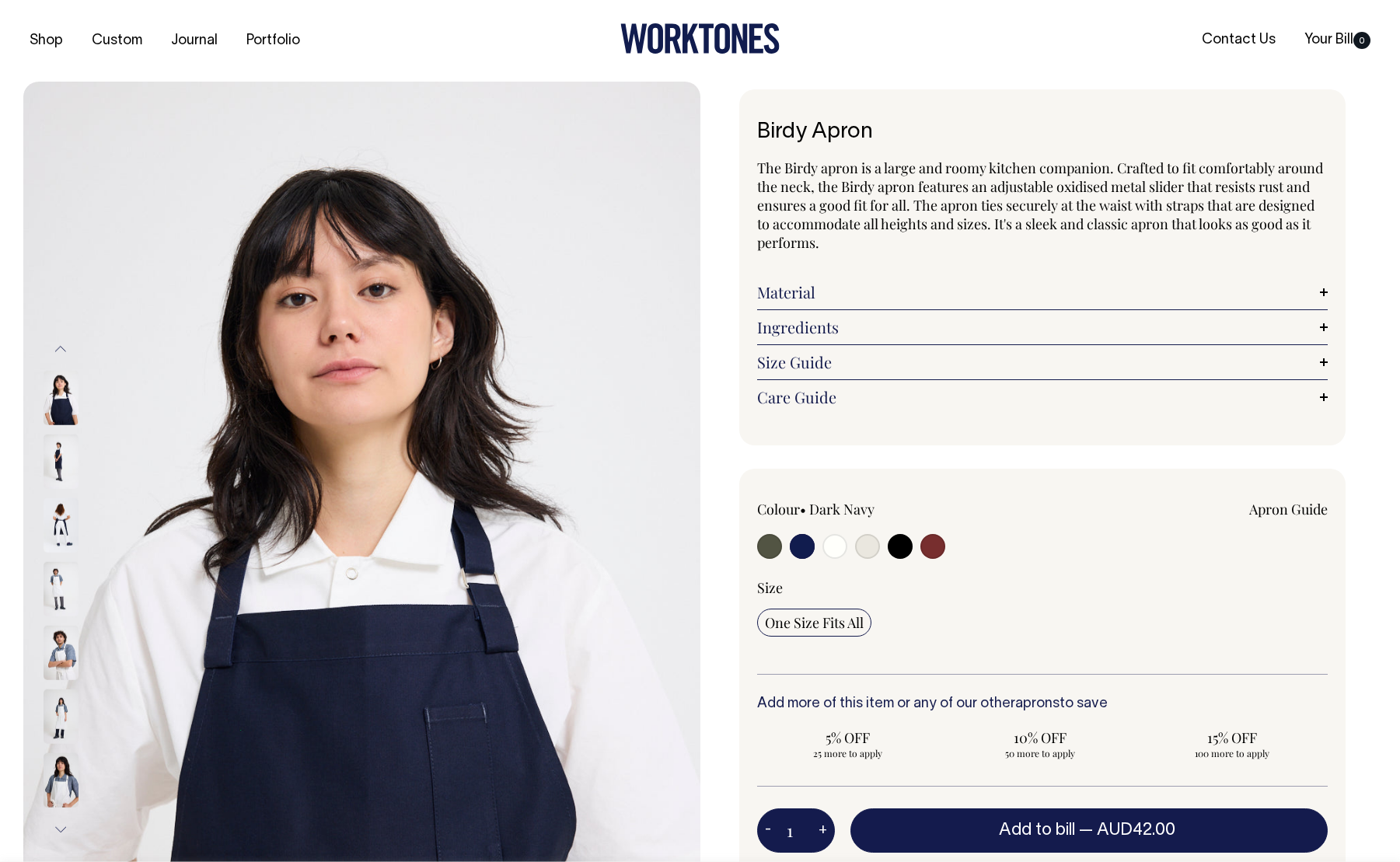
click at [58, 349] on button "Previous" at bounding box center [60, 348] width 23 height 35
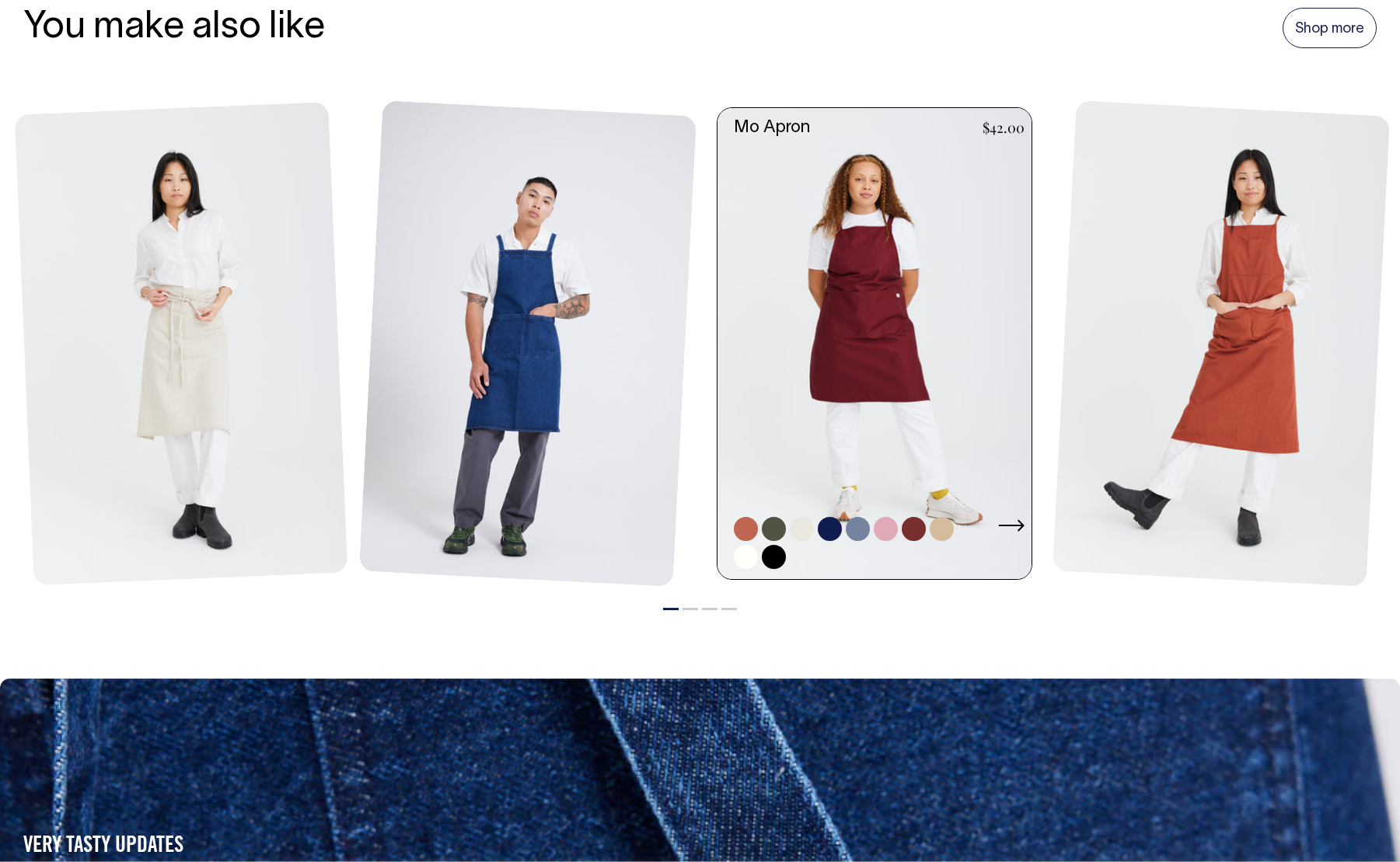
click at [884, 232] on link at bounding box center [879, 343] width 324 height 471
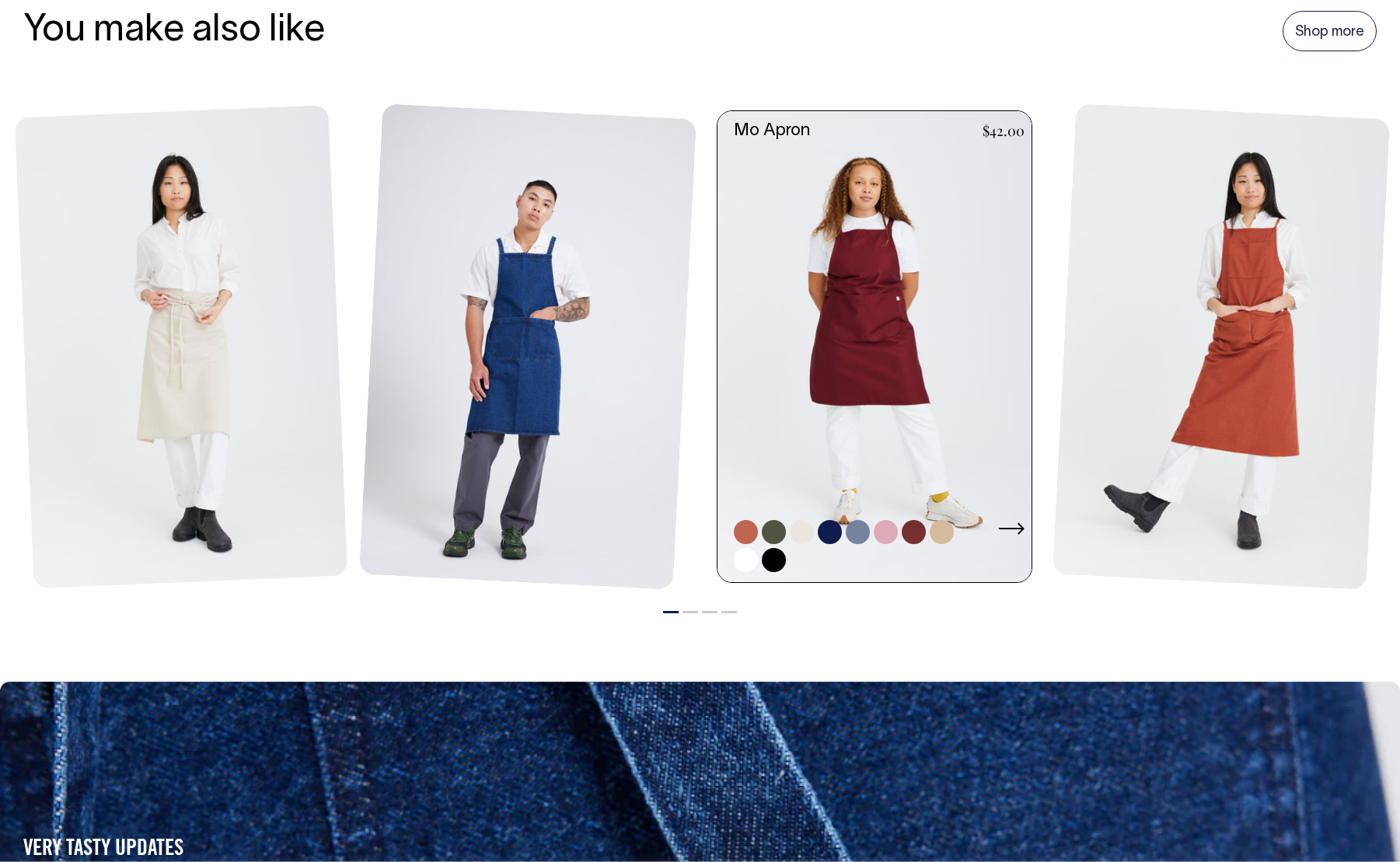
scroll to position [1832, 0]
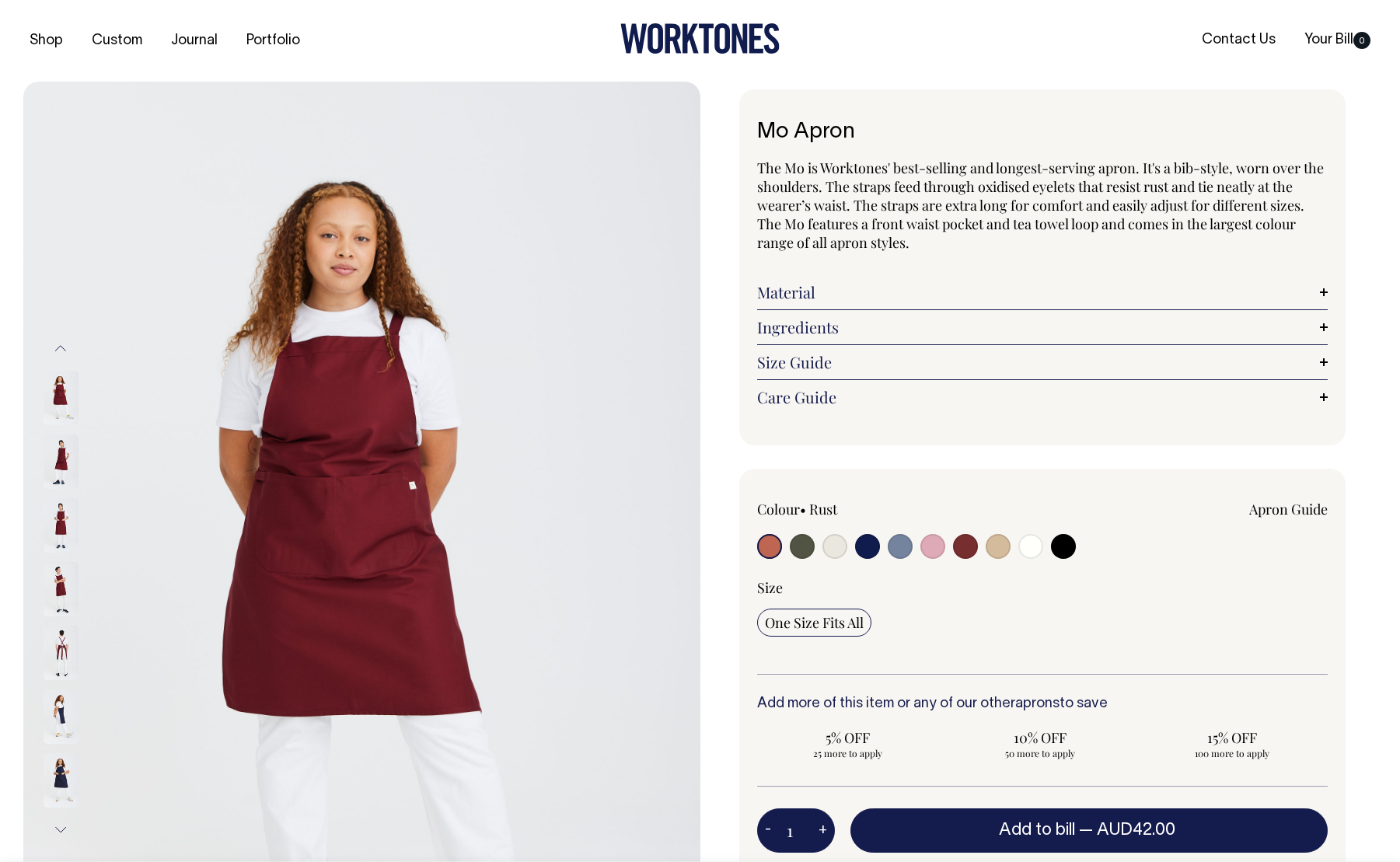
click at [60, 644] on img at bounding box center [60, 653] width 35 height 55
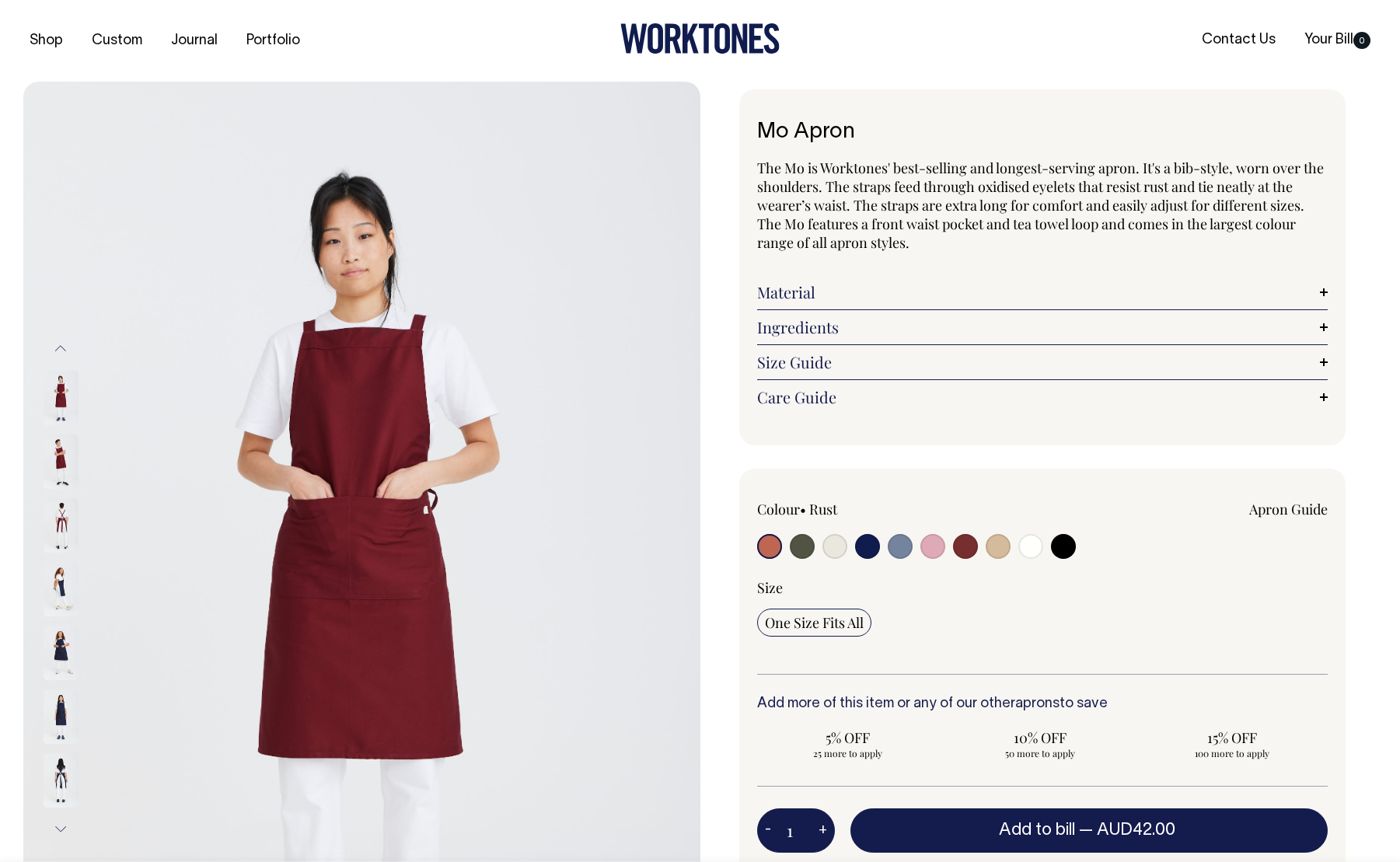
click at [66, 349] on button "Previous" at bounding box center [60, 348] width 23 height 35
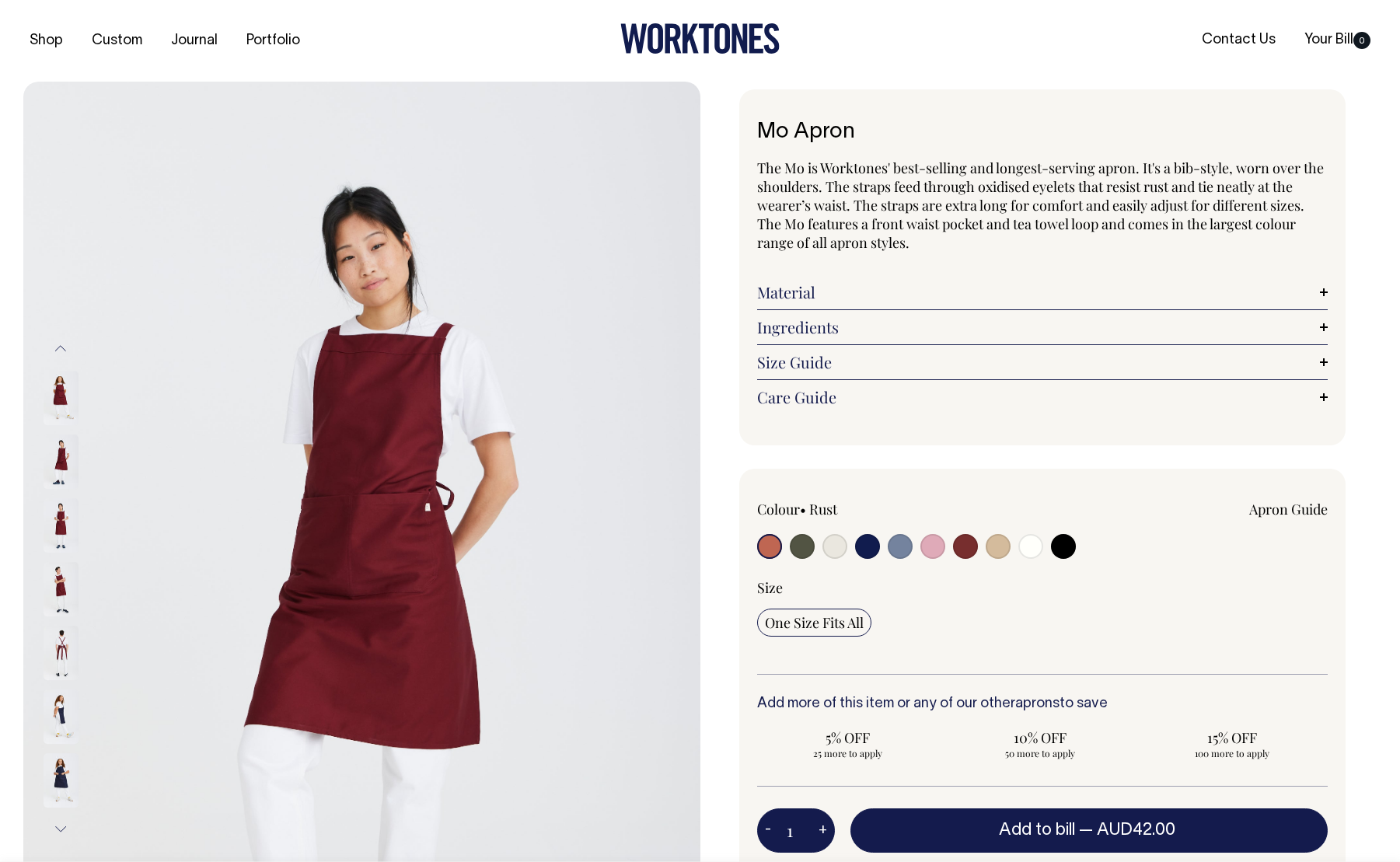
click at [66, 349] on button "Previous" at bounding box center [60, 348] width 23 height 35
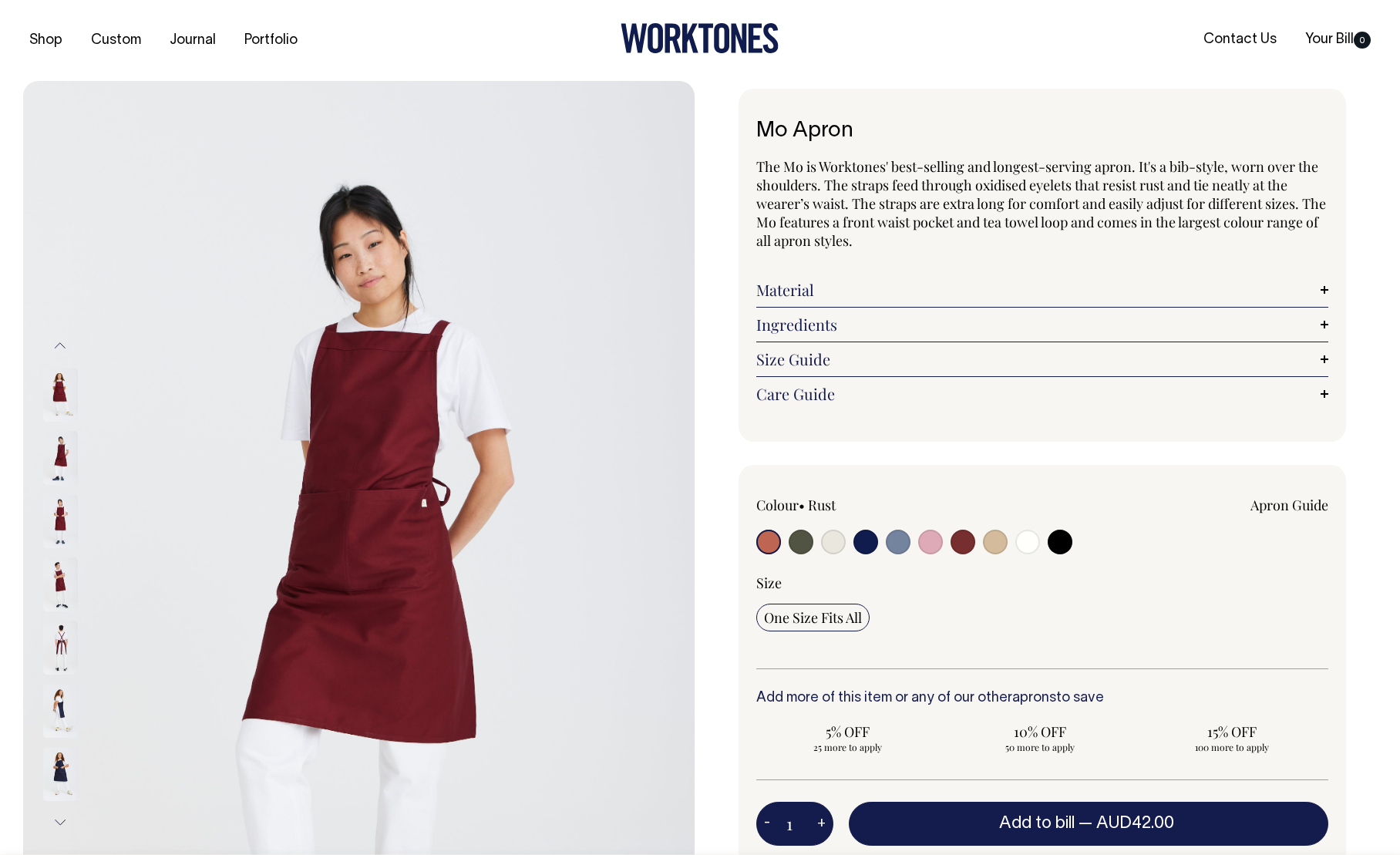
click at [65, 346] on button "Previous" at bounding box center [60, 345] width 23 height 35
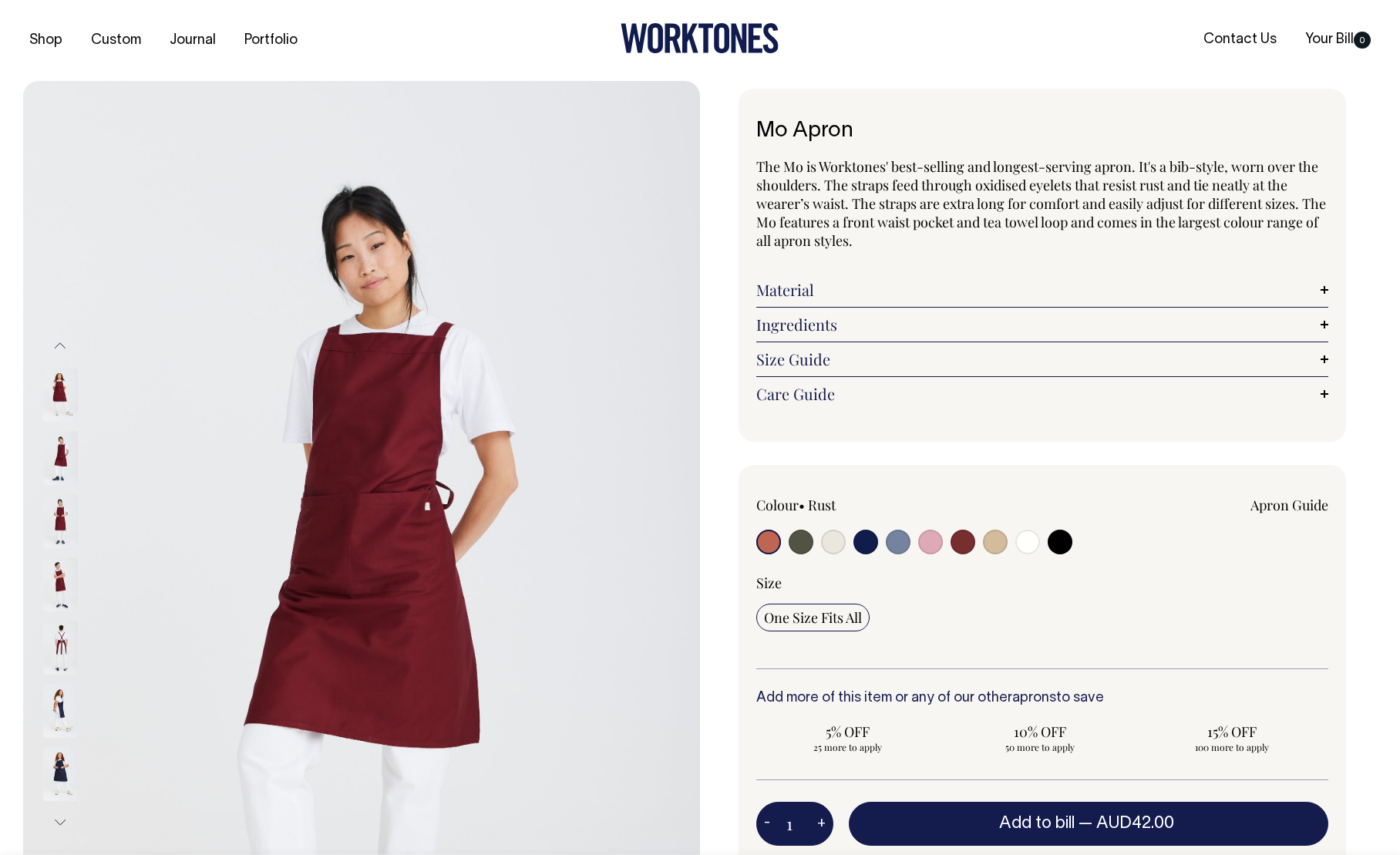
click at [65, 346] on button "Previous" at bounding box center [60, 345] width 23 height 35
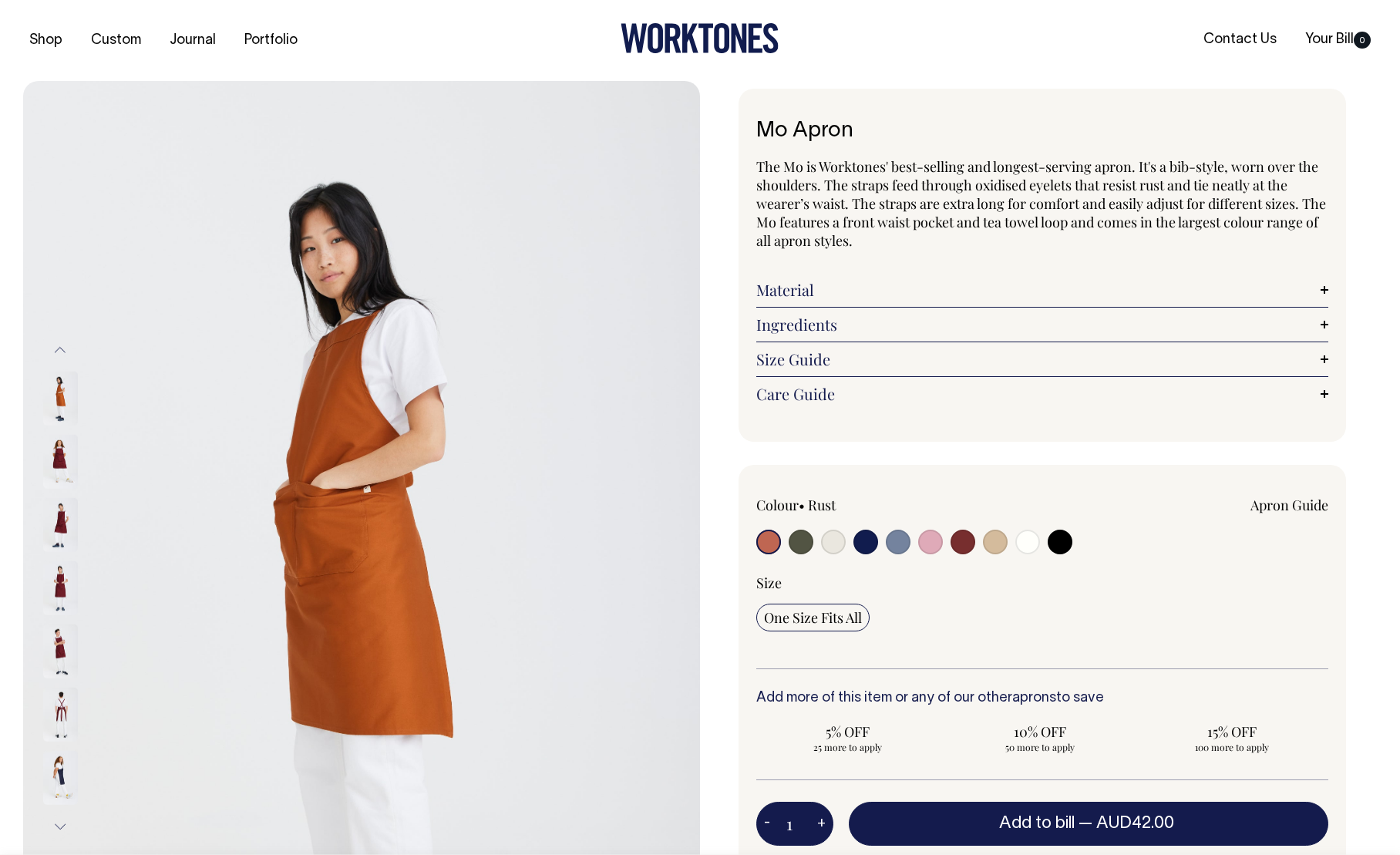
click at [65, 346] on button "Previous" at bounding box center [60, 349] width 23 height 35
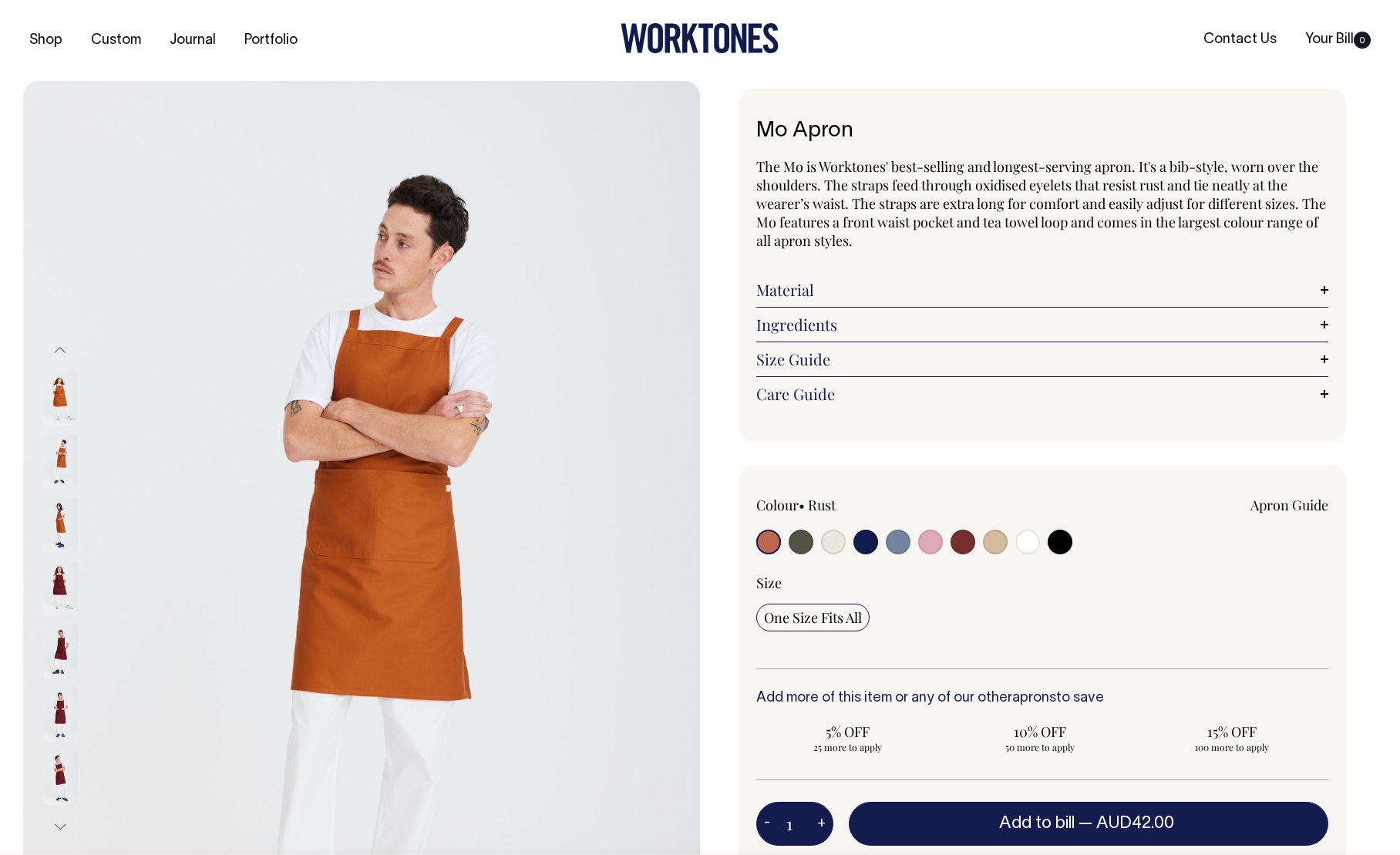
click at [65, 346] on button "Previous" at bounding box center [60, 349] width 23 height 35
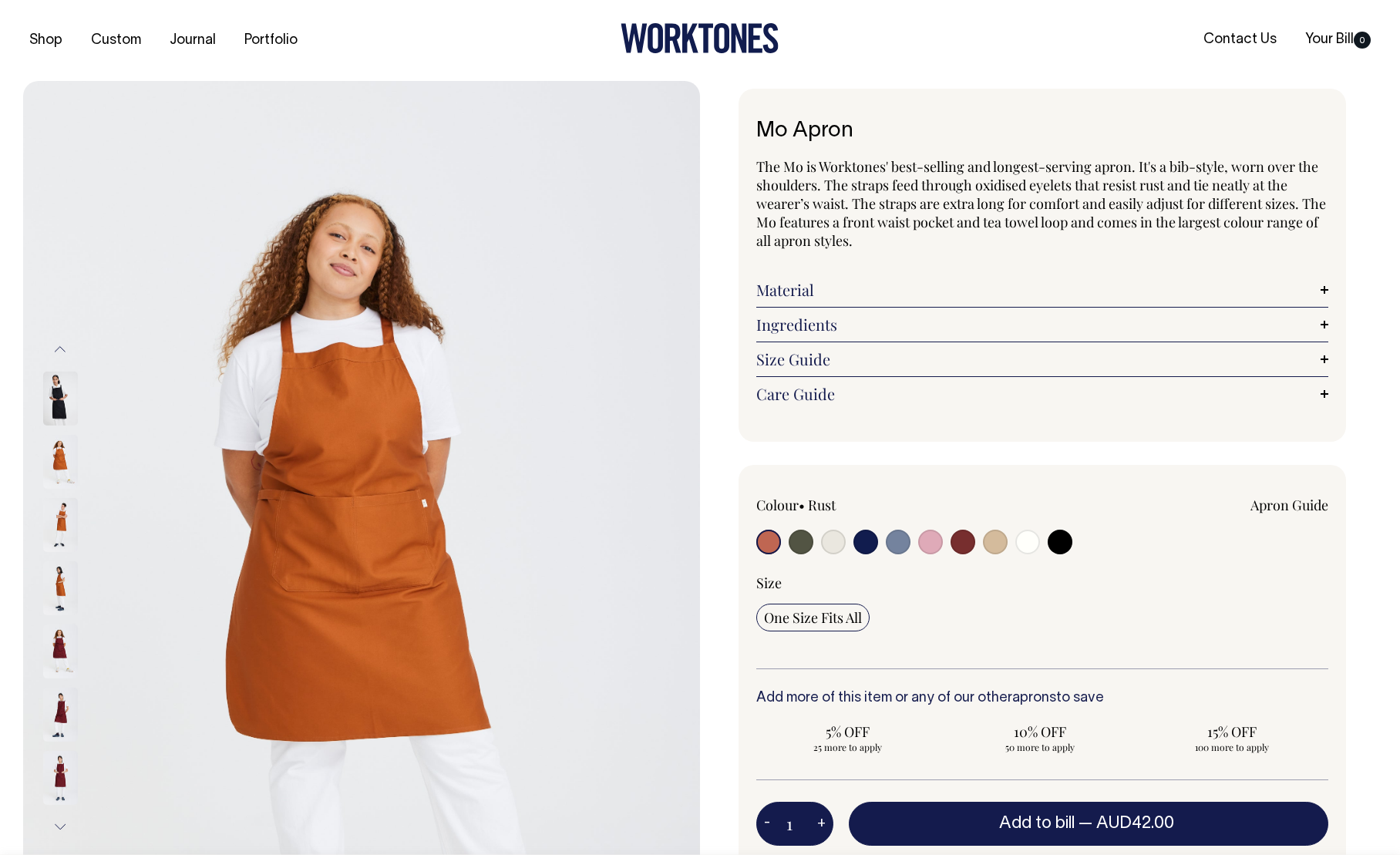
click at [65, 346] on button "Previous" at bounding box center [60, 349] width 23 height 35
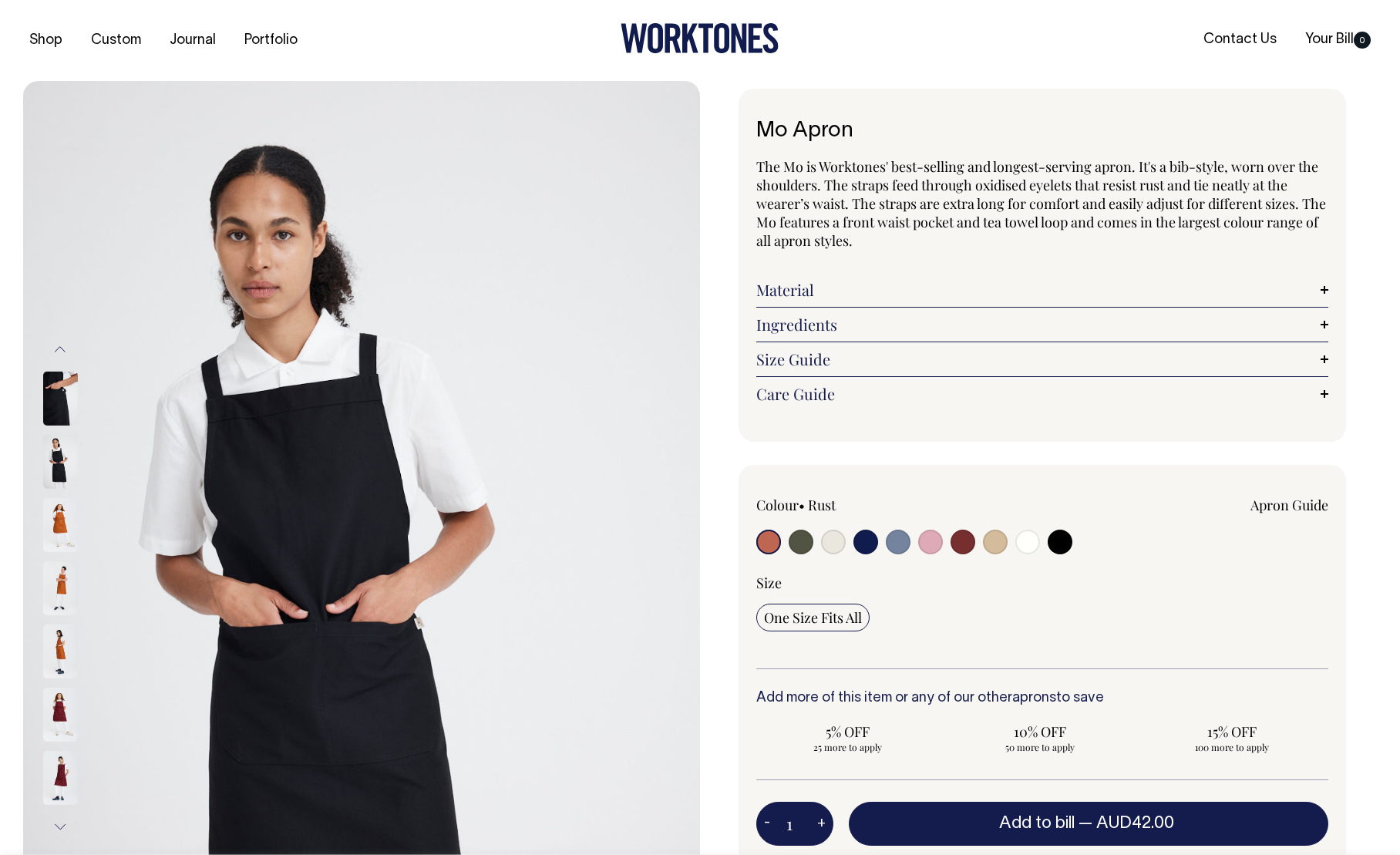
click at [65, 346] on button "Previous" at bounding box center [60, 349] width 23 height 35
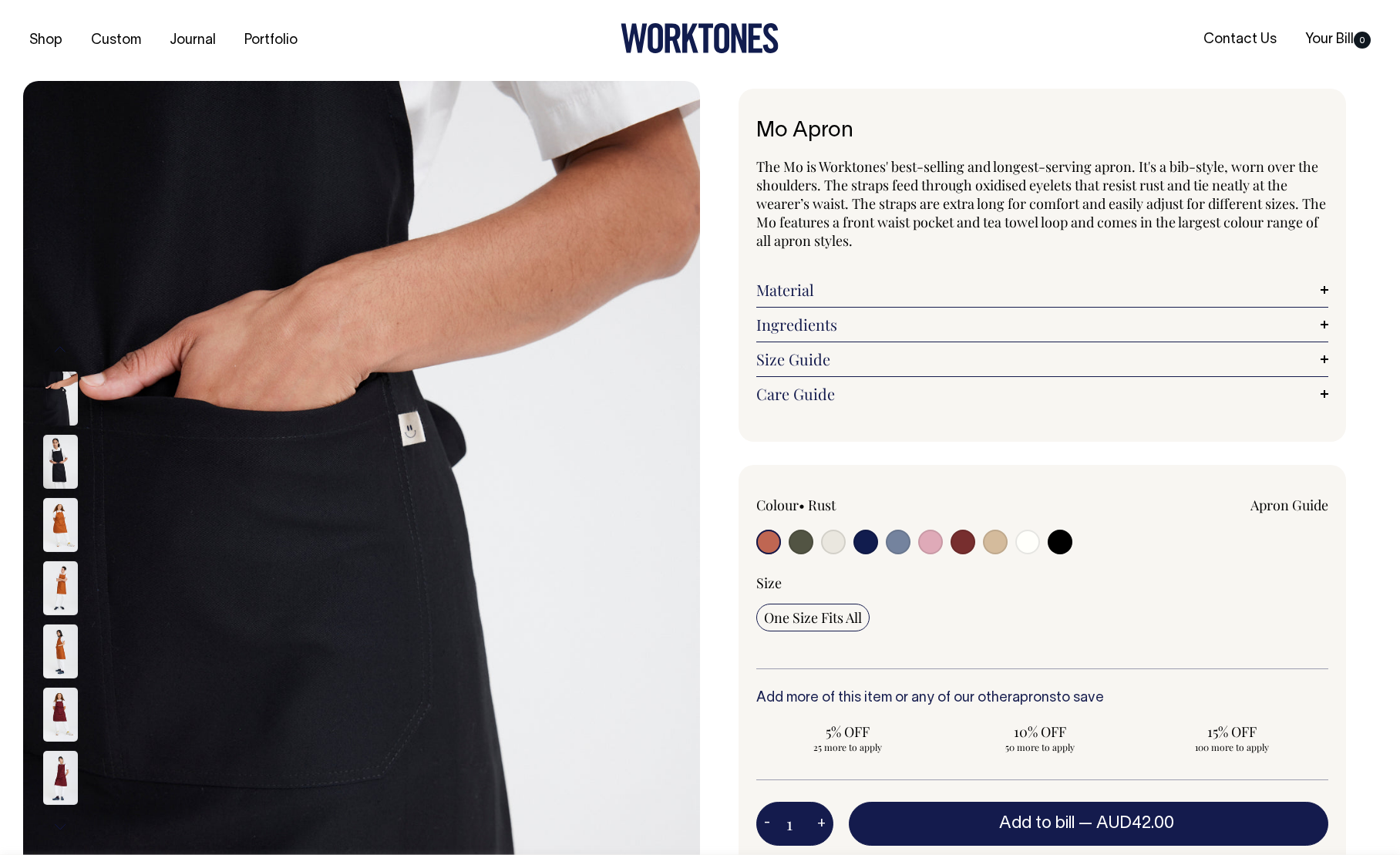
click at [65, 346] on button "Previous" at bounding box center [60, 349] width 23 height 35
click at [55, 818] on button "Next" at bounding box center [60, 826] width 23 height 35
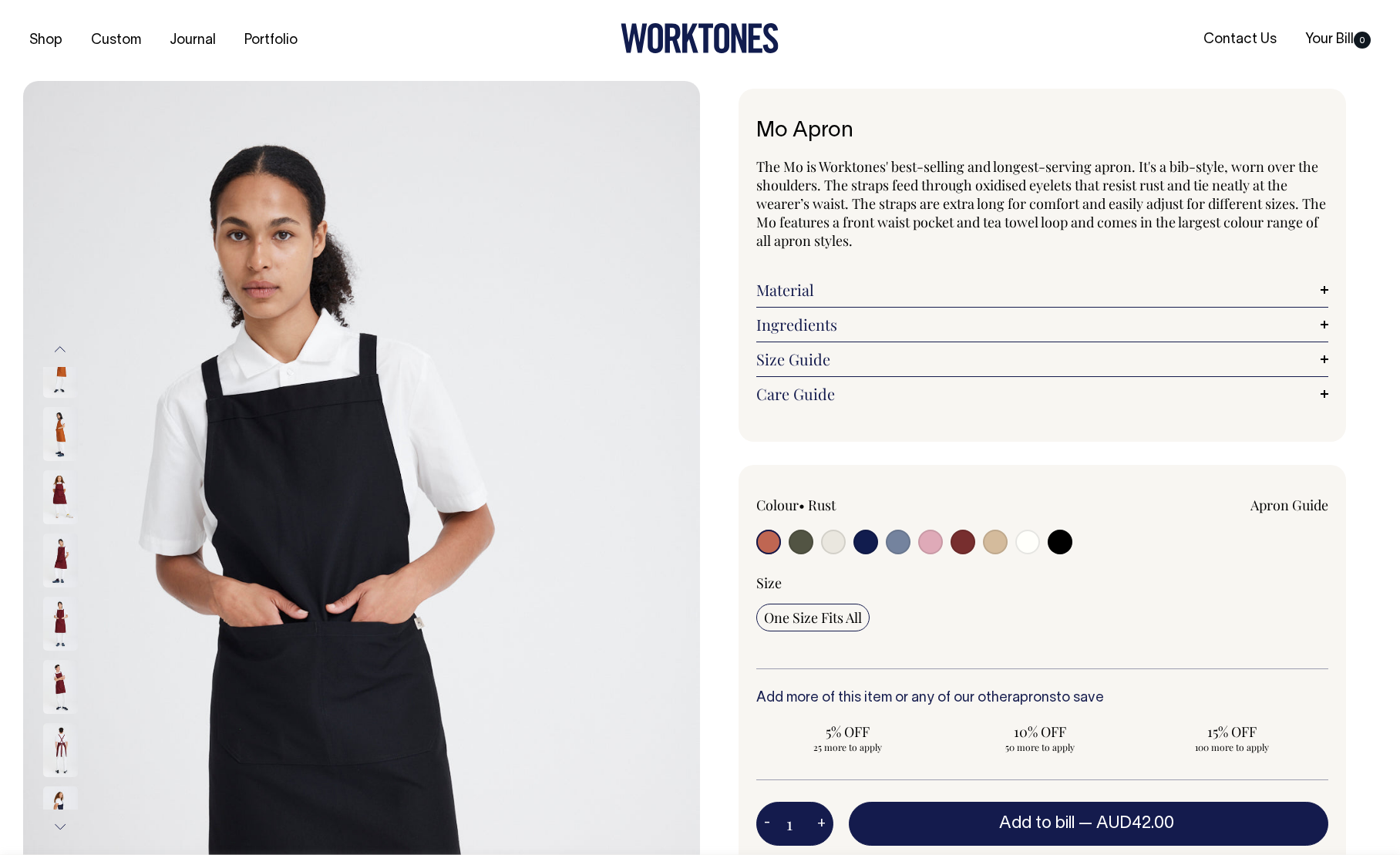
drag, startPoint x: 60, startPoint y: 788, endPoint x: 81, endPoint y: 591, distance: 198.1
click at [81, 592] on div at bounding box center [81, 623] width 77 height 63
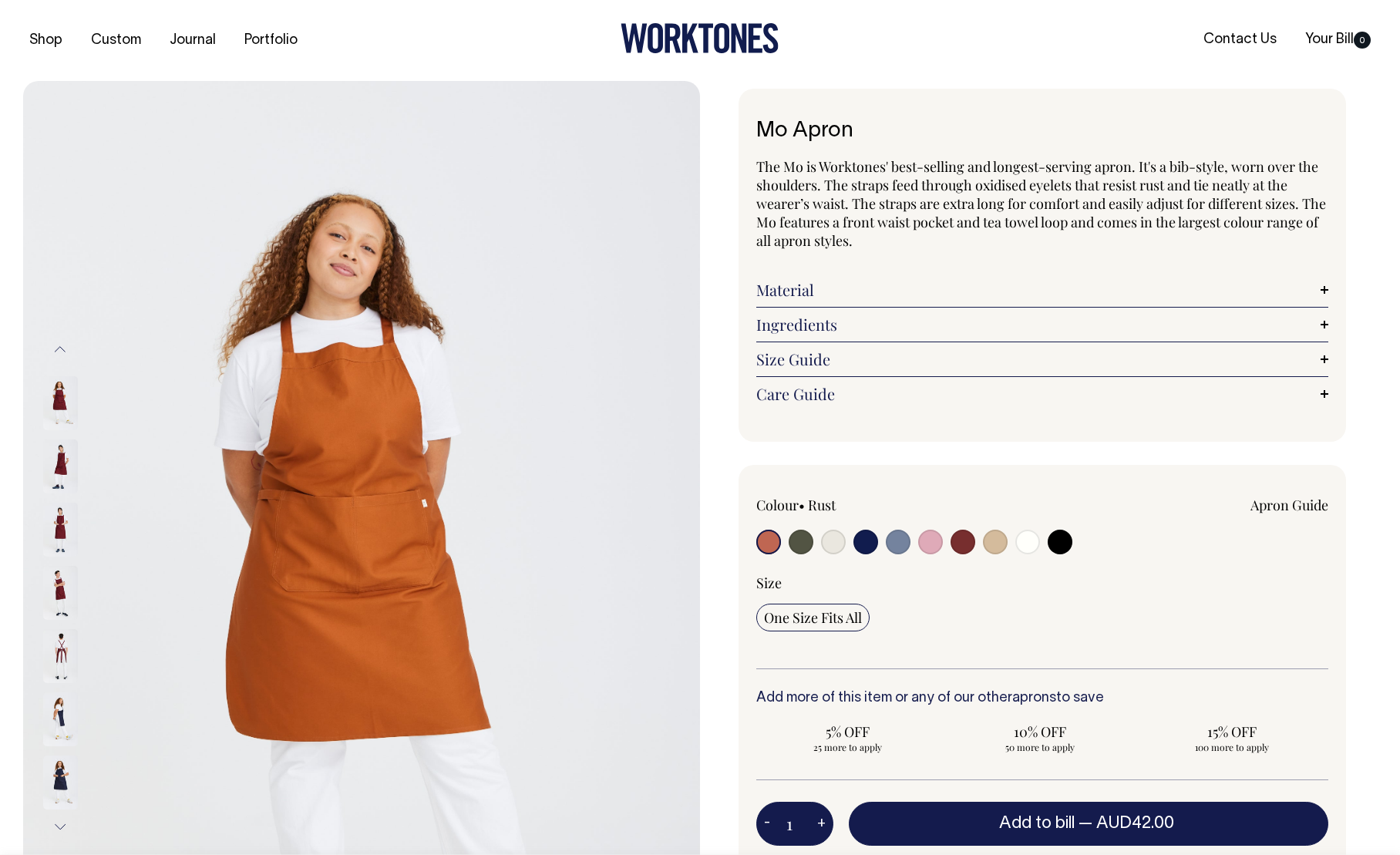
drag, startPoint x: 48, startPoint y: 733, endPoint x: 93, endPoint y: 508, distance: 229.5
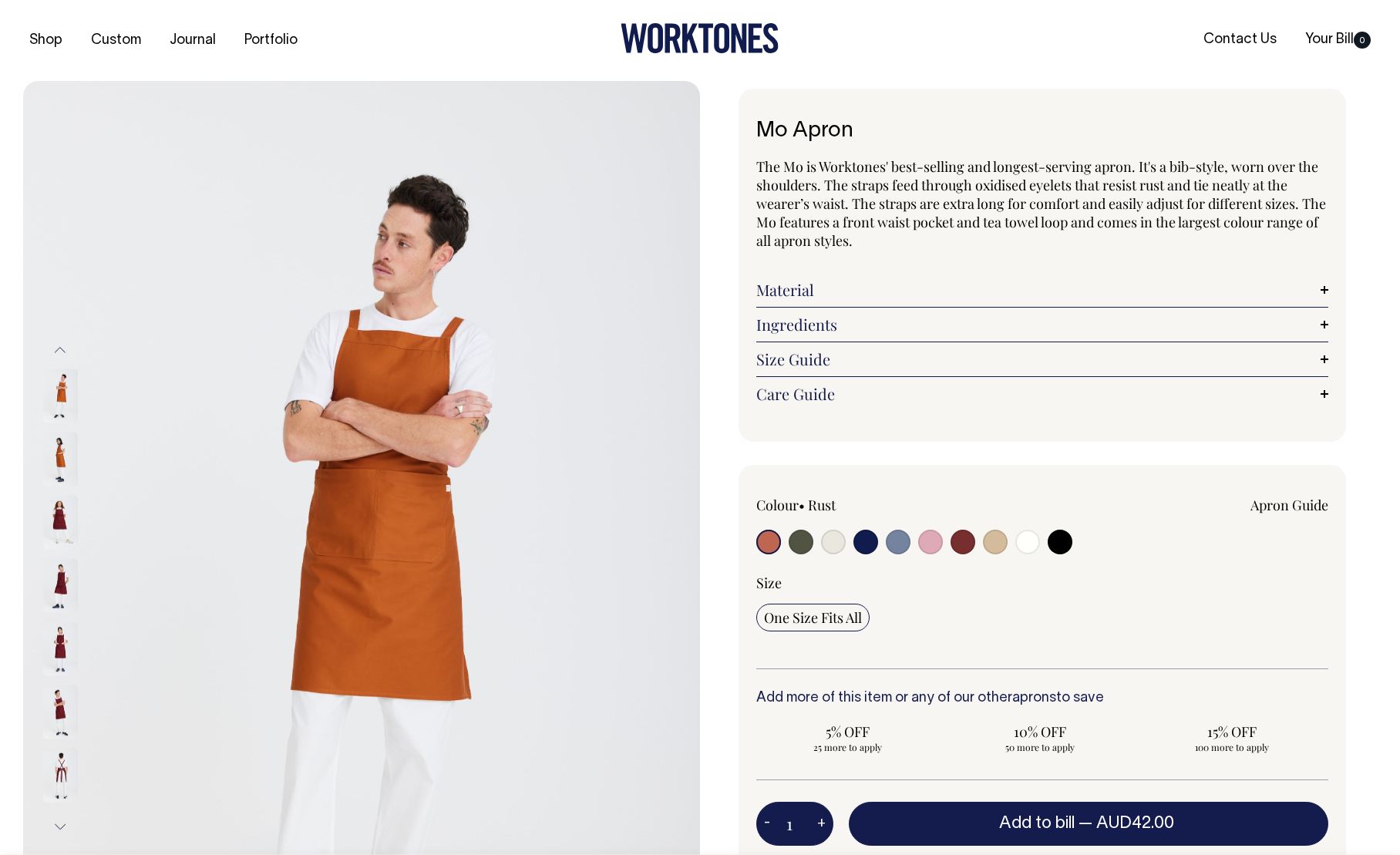
drag, startPoint x: 62, startPoint y: 754, endPoint x: 106, endPoint y: 463, distance: 294.3
click at [82, 744] on div at bounding box center [81, 775] width 77 height 63
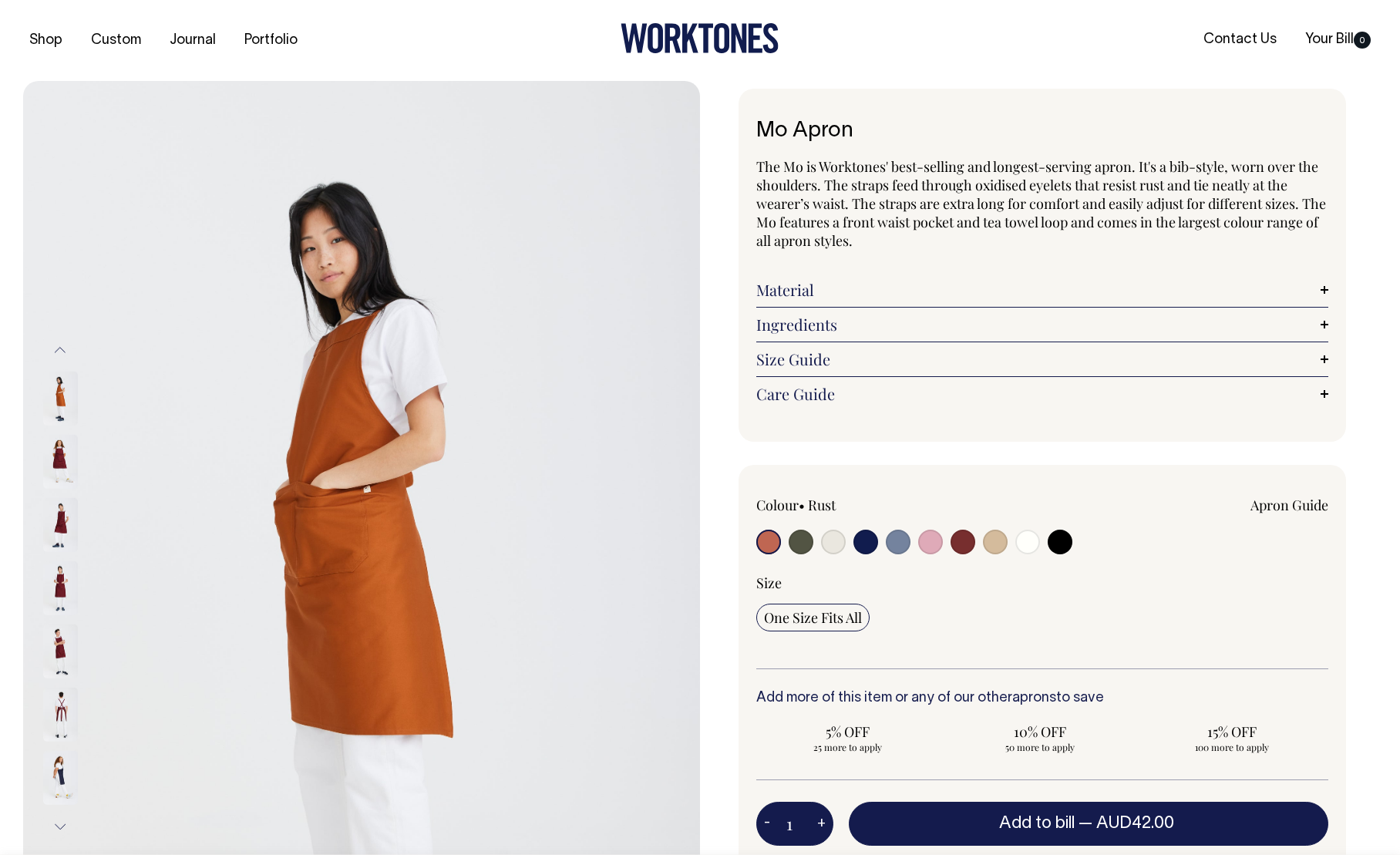
click at [61, 707] on img at bounding box center [60, 714] width 35 height 54
click at [63, 705] on img at bounding box center [60, 714] width 35 height 54
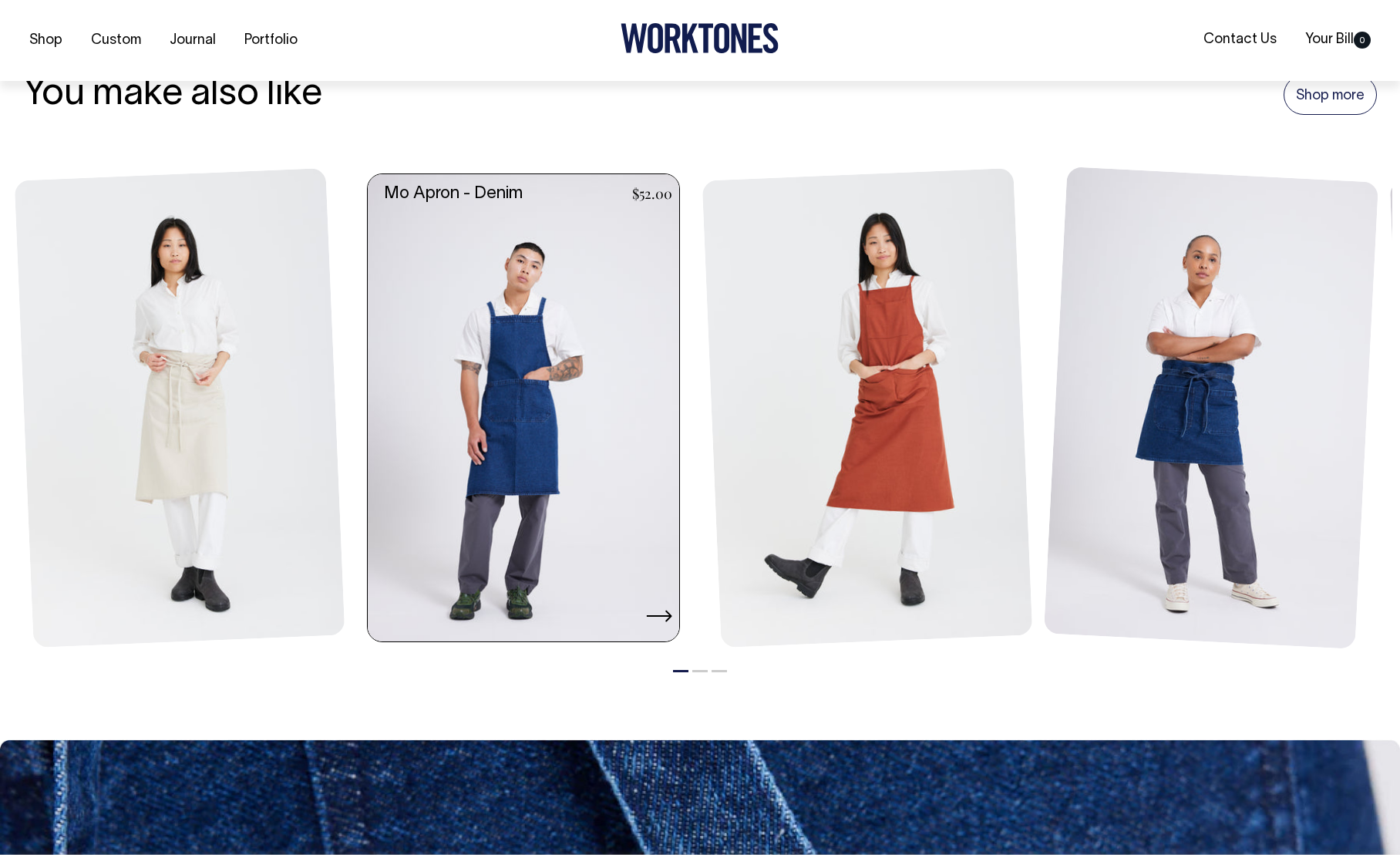
click at [462, 435] on link at bounding box center [528, 407] width 321 height 467
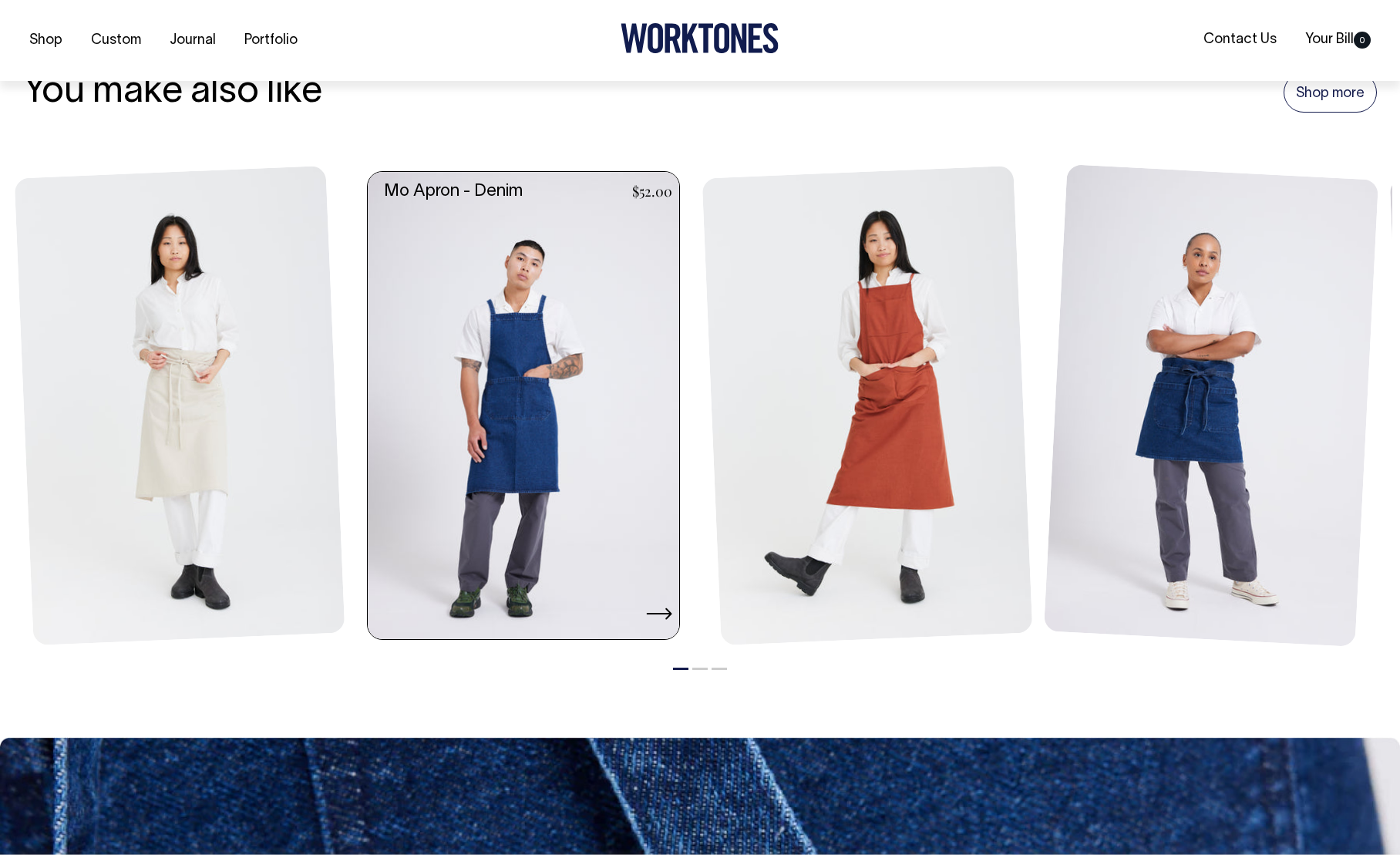
scroll to position [1757, 0]
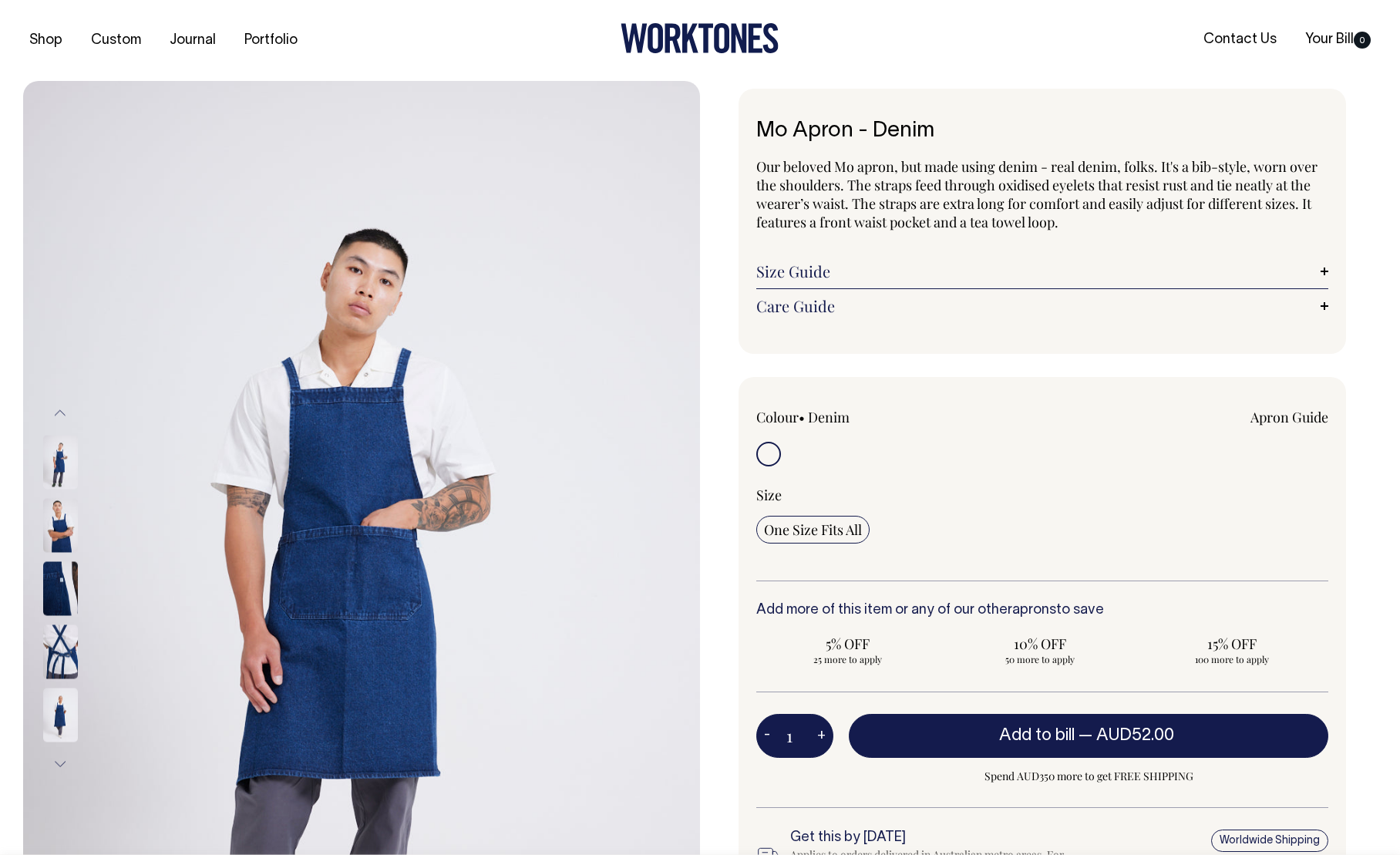
click at [62, 657] on img at bounding box center [60, 651] width 35 height 54
click at [53, 643] on img at bounding box center [60, 651] width 35 height 54
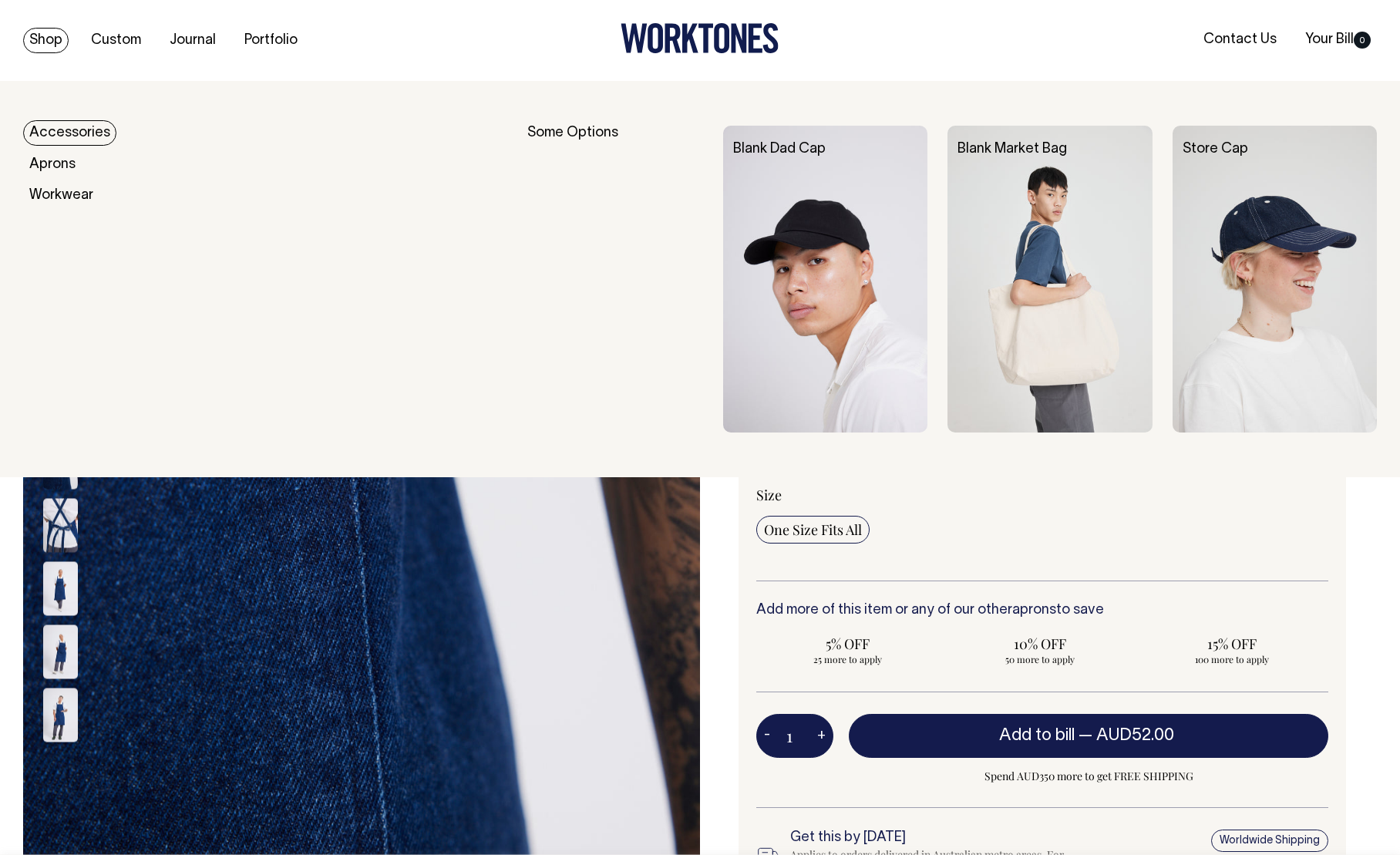
click at [48, 26] on div "Shop Custom Journal Portfolio Contact Us Your Bill 0" at bounding box center [700, 40] width 1400 height 81
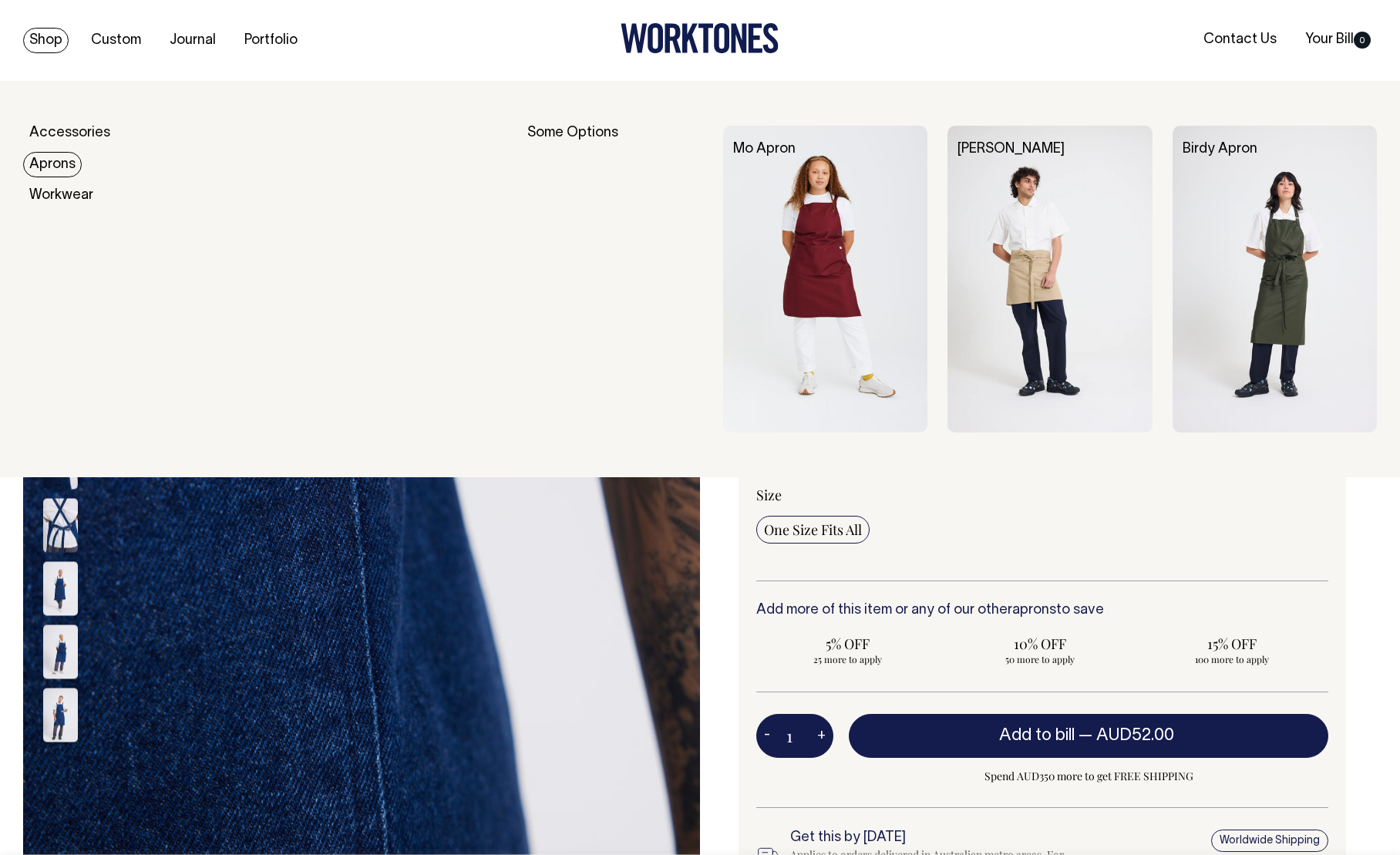
click at [65, 162] on link "Aprons" at bounding box center [53, 164] width 59 height 26
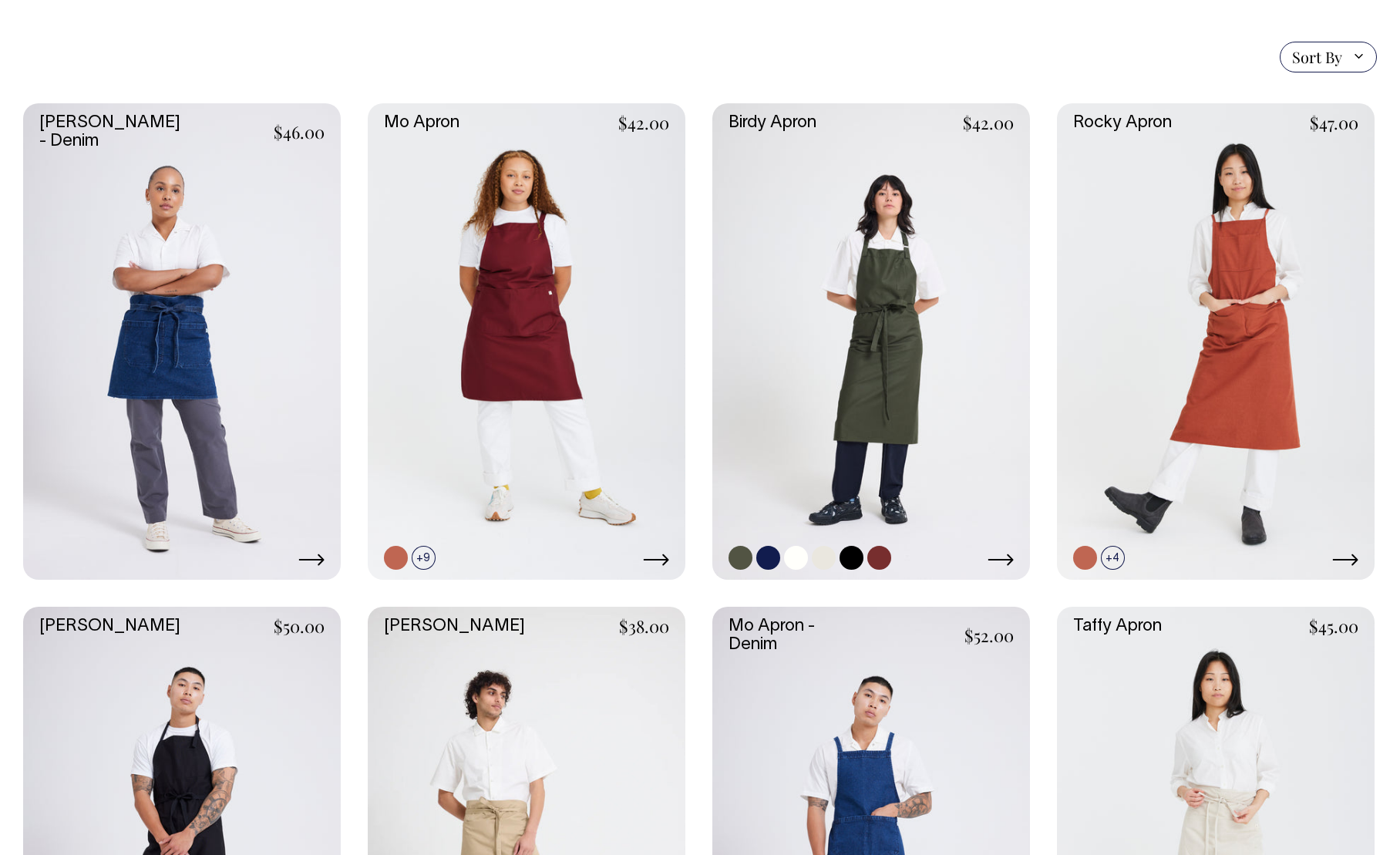
scroll to position [380, 0]
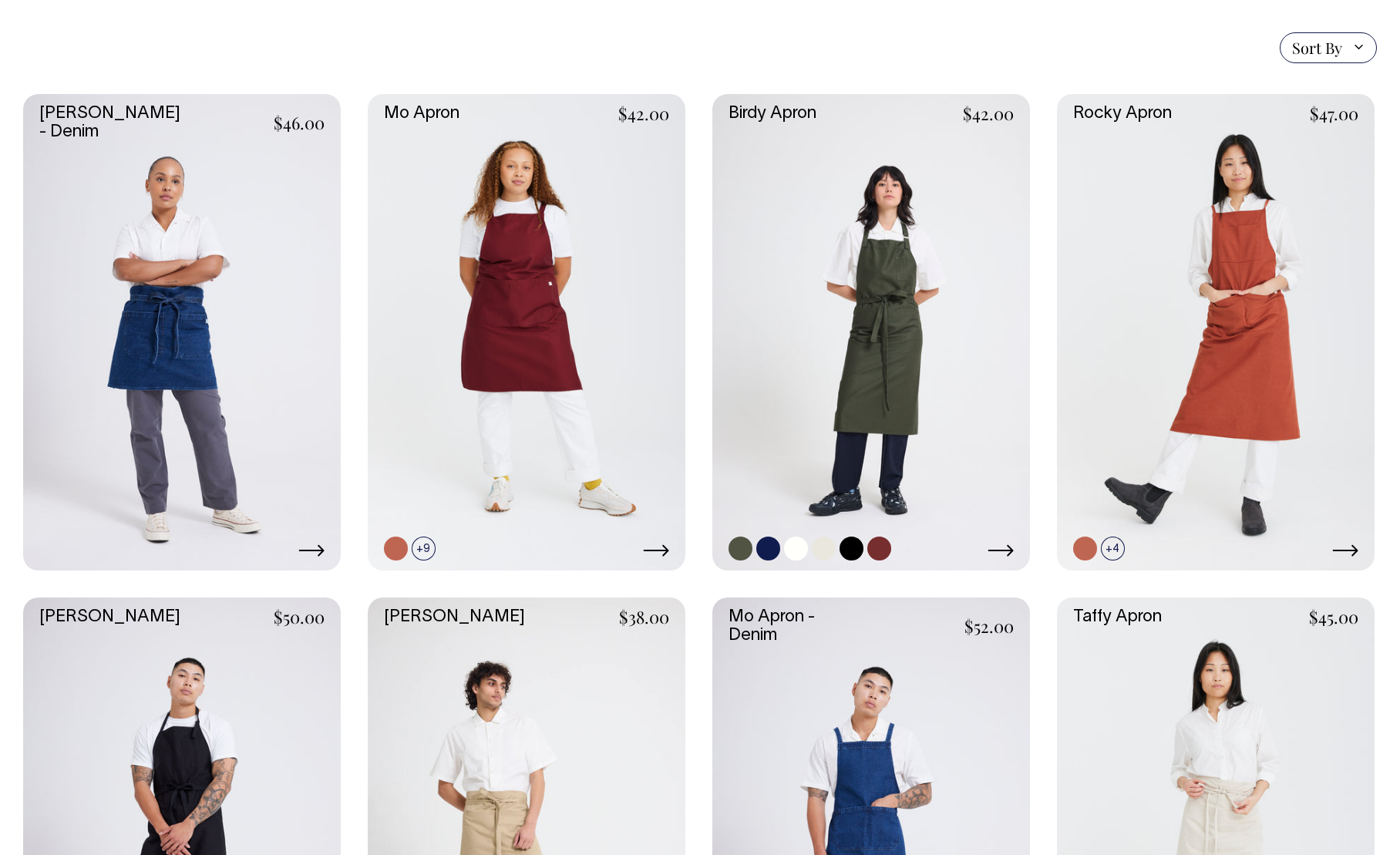
click at [799, 379] on link at bounding box center [871, 332] width 317 height 476
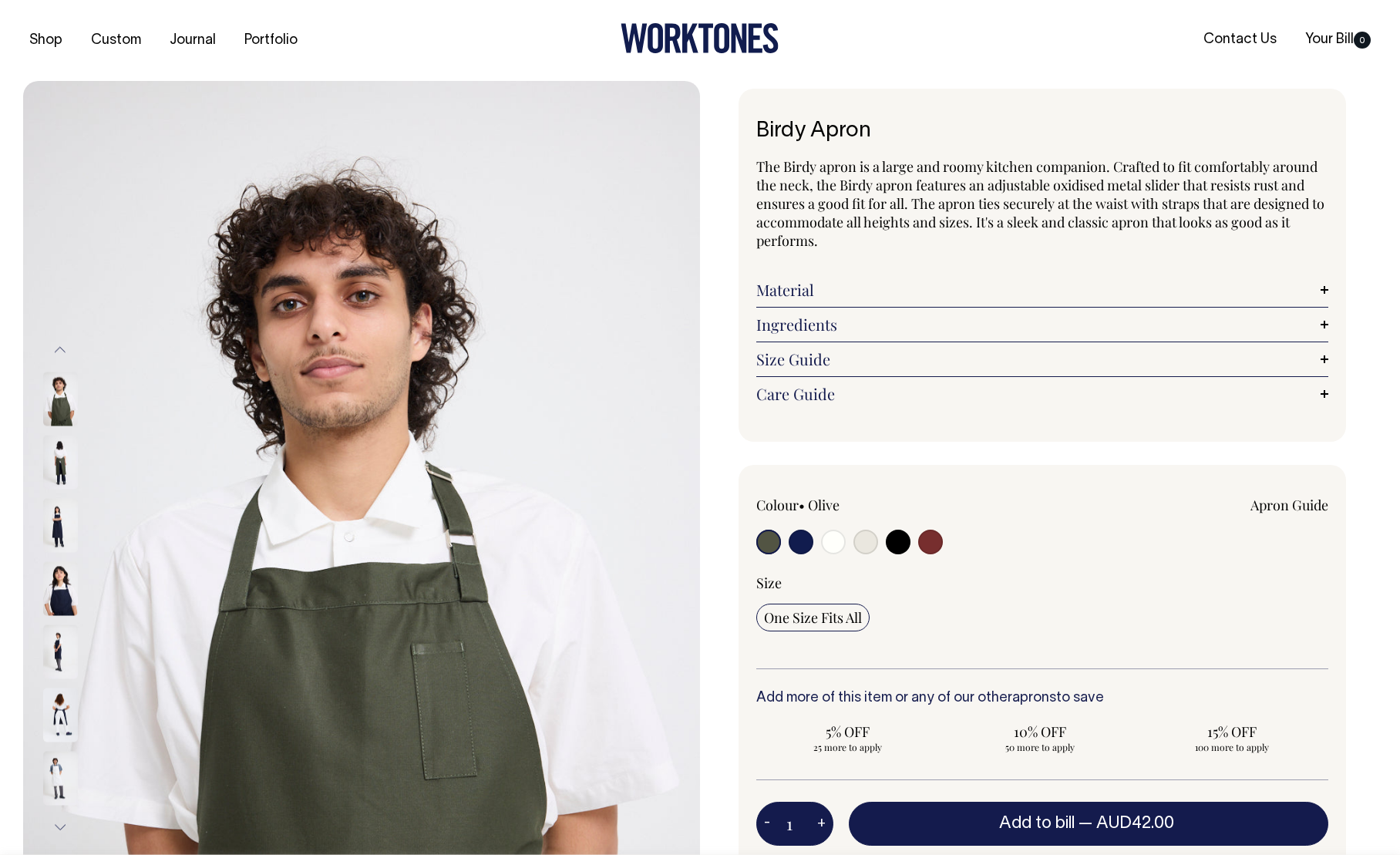
click at [53, 479] on img at bounding box center [60, 462] width 35 height 54
click at [805, 535] on input "radio" at bounding box center [801, 542] width 25 height 25
radio input "true"
select select "Dark Navy"
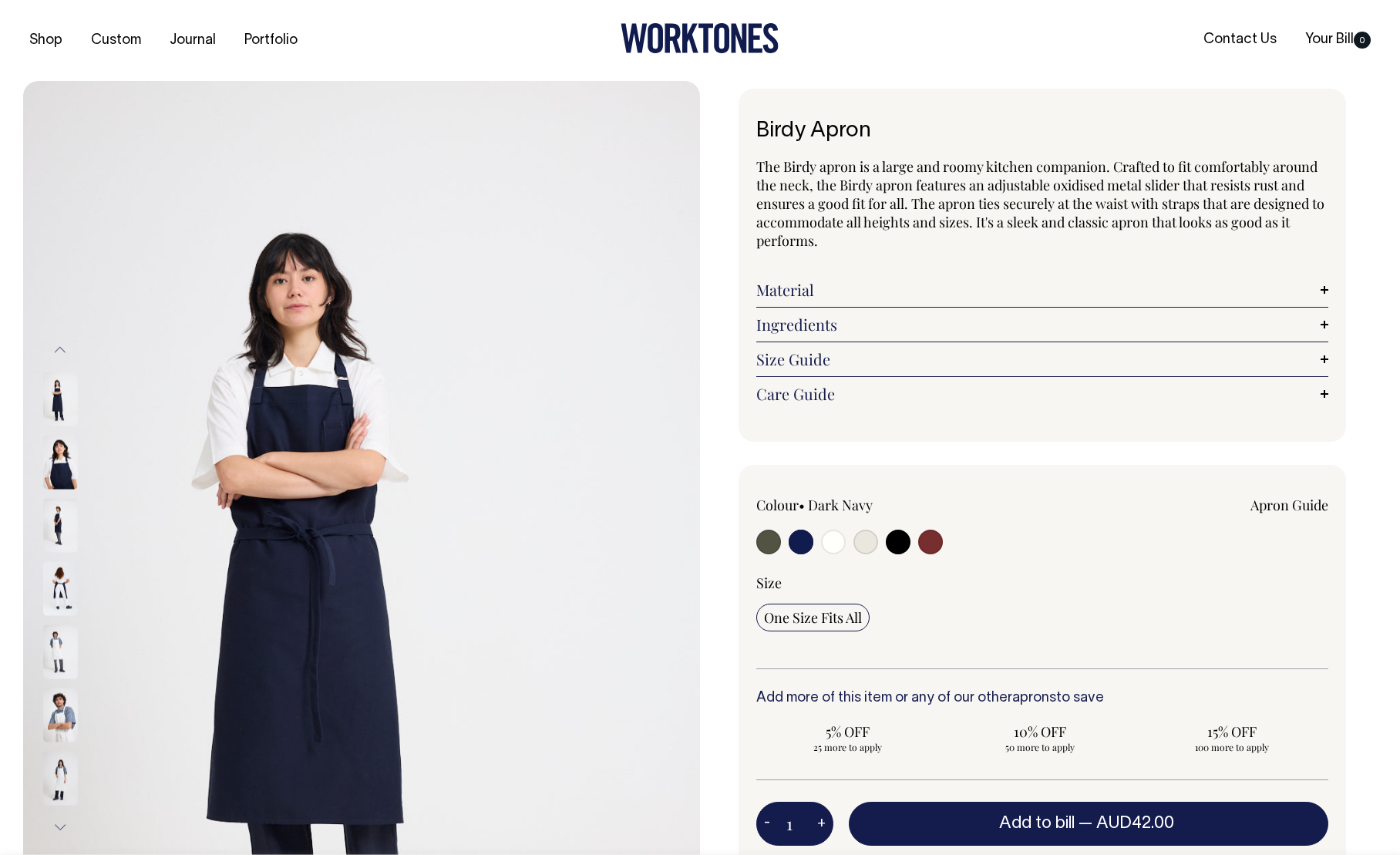
click at [54, 581] on img at bounding box center [60, 588] width 35 height 54
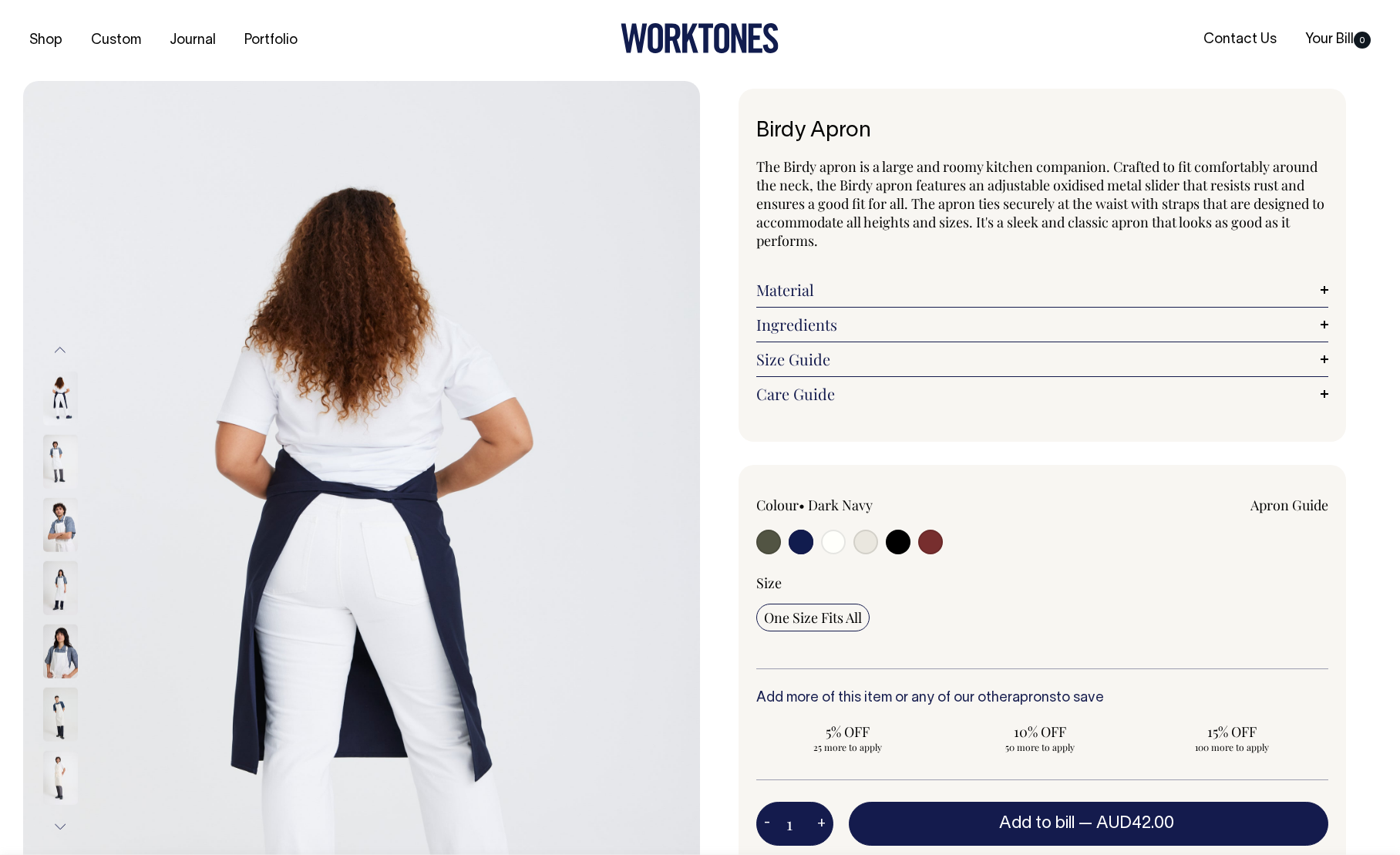
click at [765, 533] on input "radio" at bounding box center [769, 542] width 25 height 25
radio input "true"
select select "Olive"
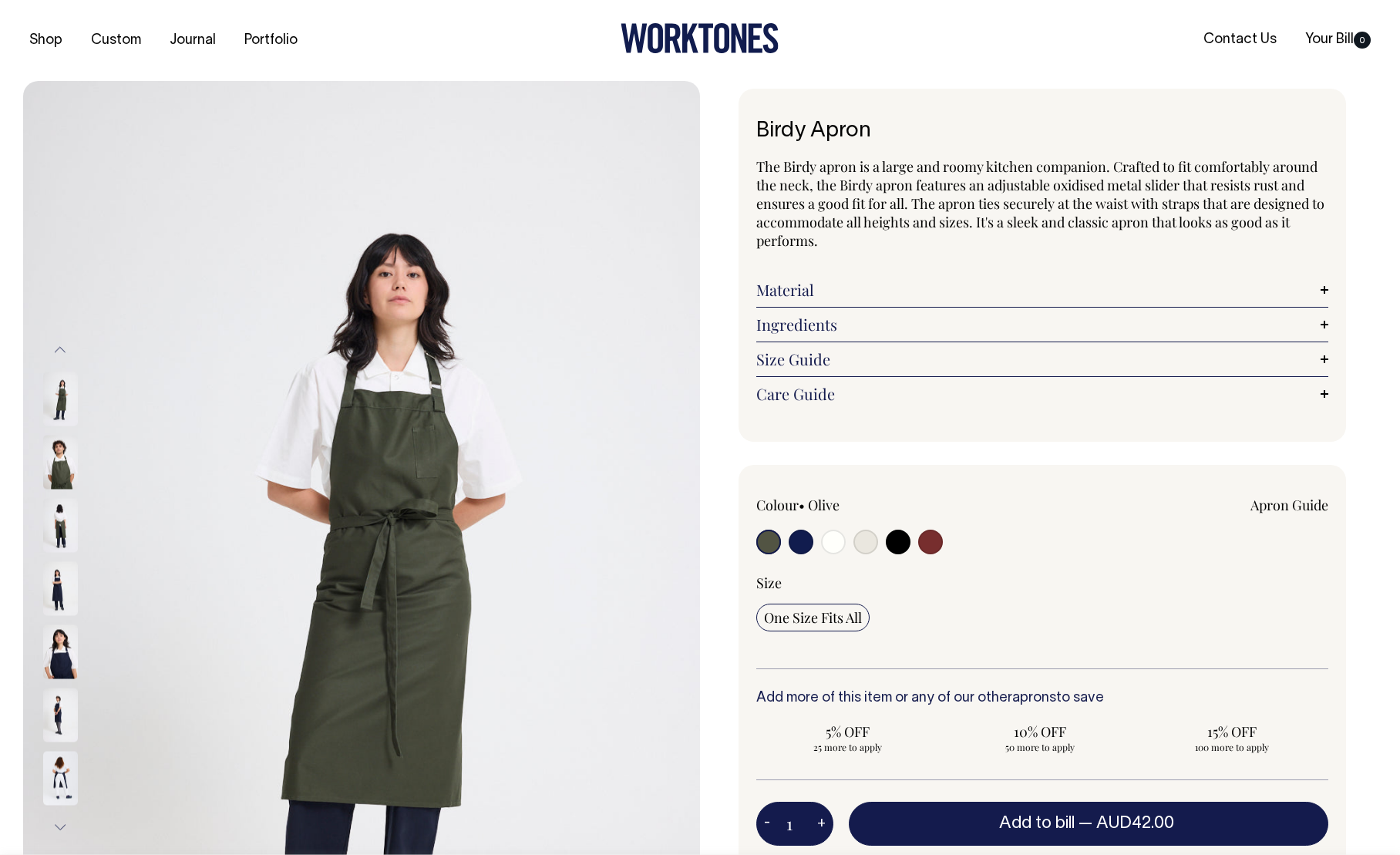
click at [54, 529] on img at bounding box center [60, 524] width 35 height 54
